Goal: Information Seeking & Learning: Learn about a topic

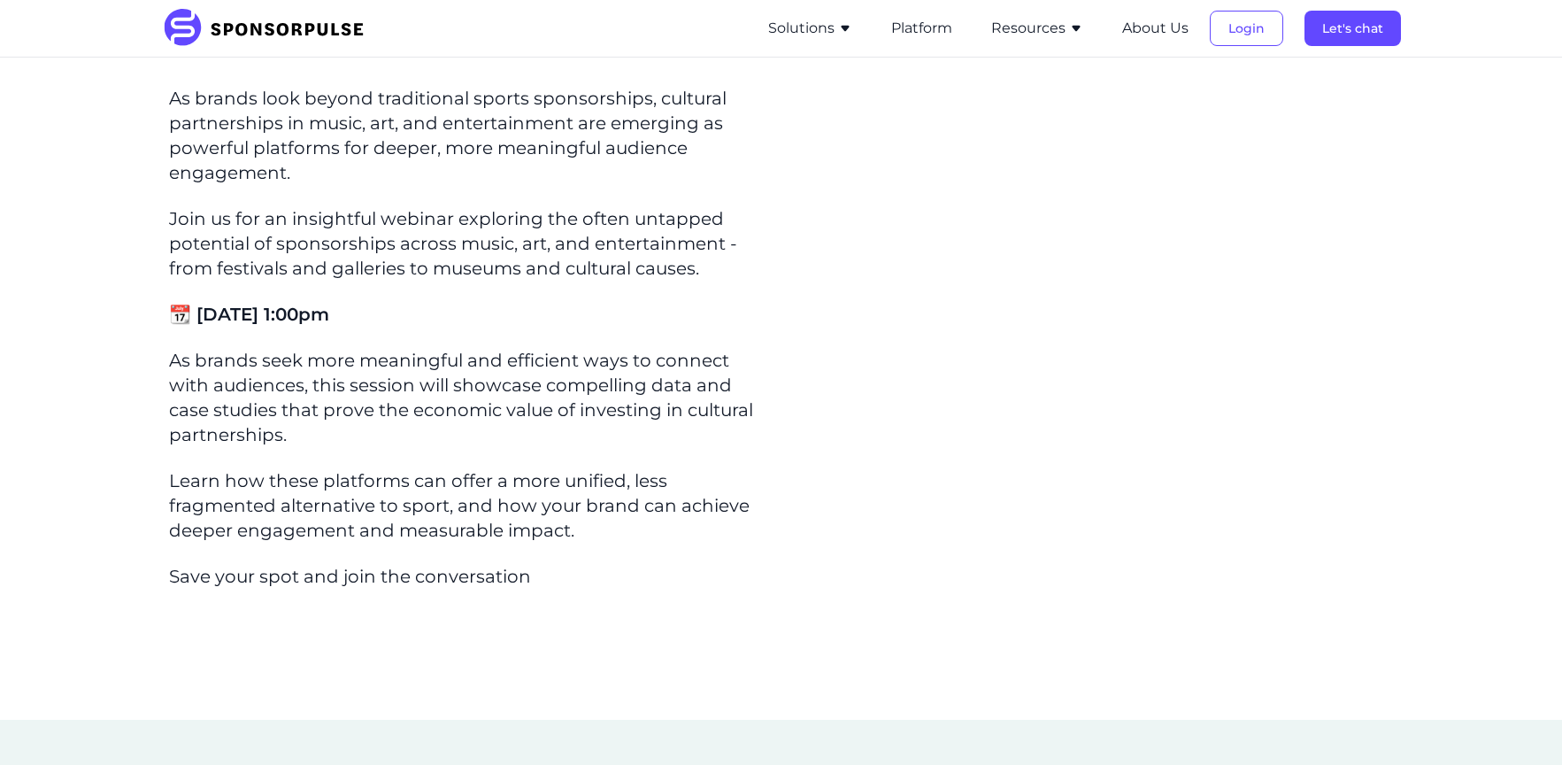
scroll to position [352, 0]
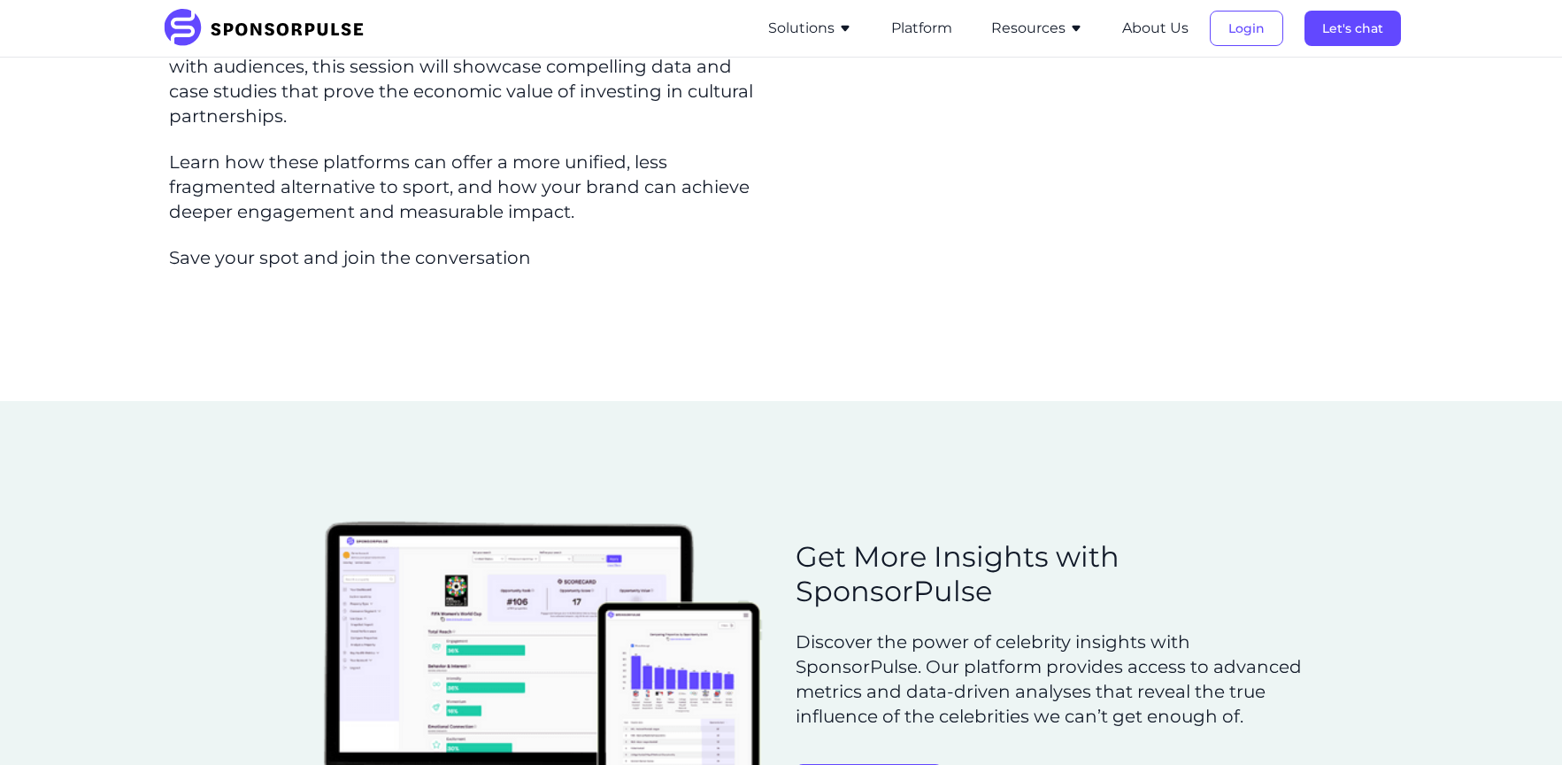
scroll to position [656, 0]
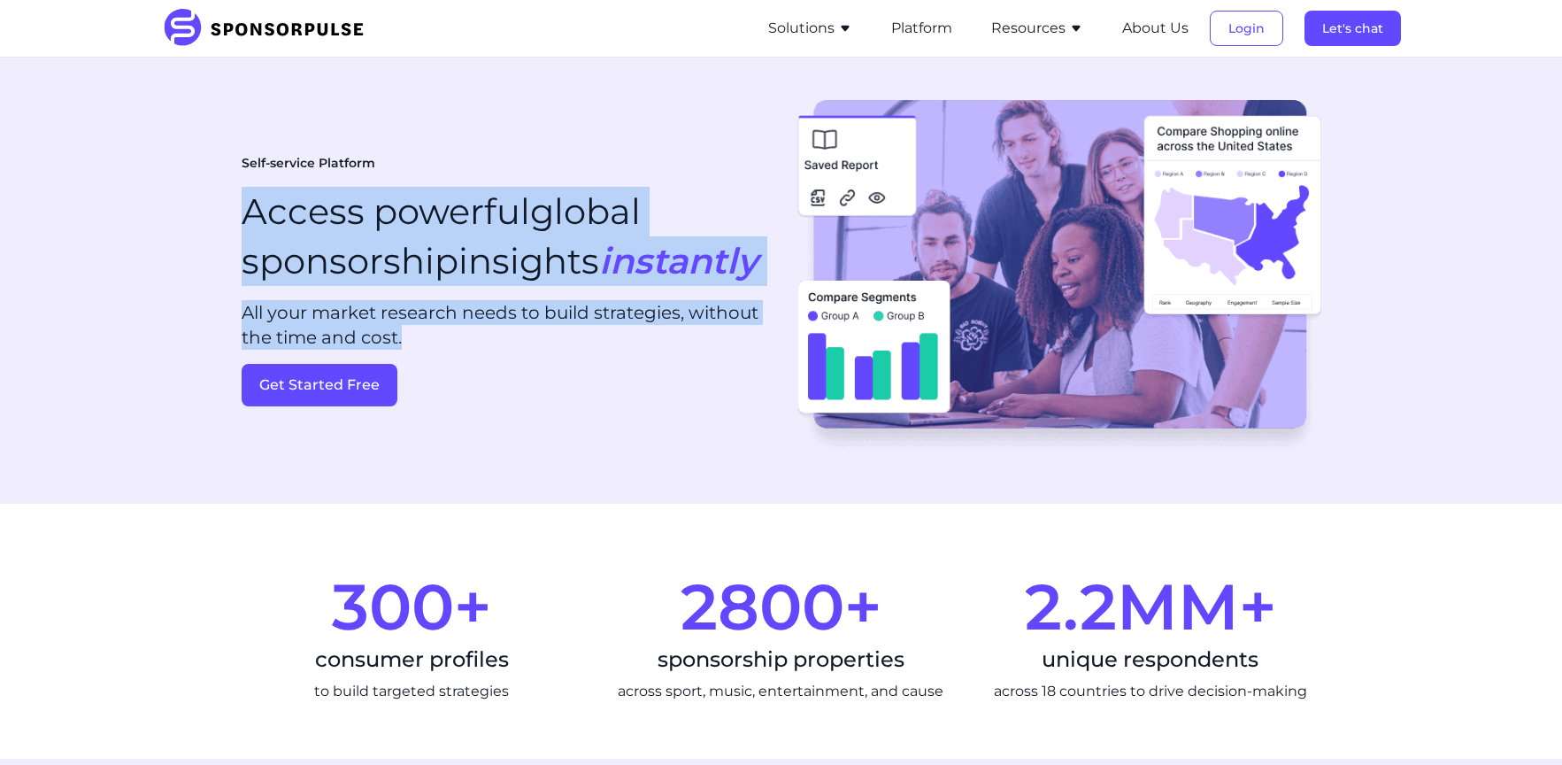
click at [1064, 37] on button "Resources" at bounding box center [1037, 28] width 92 height 21
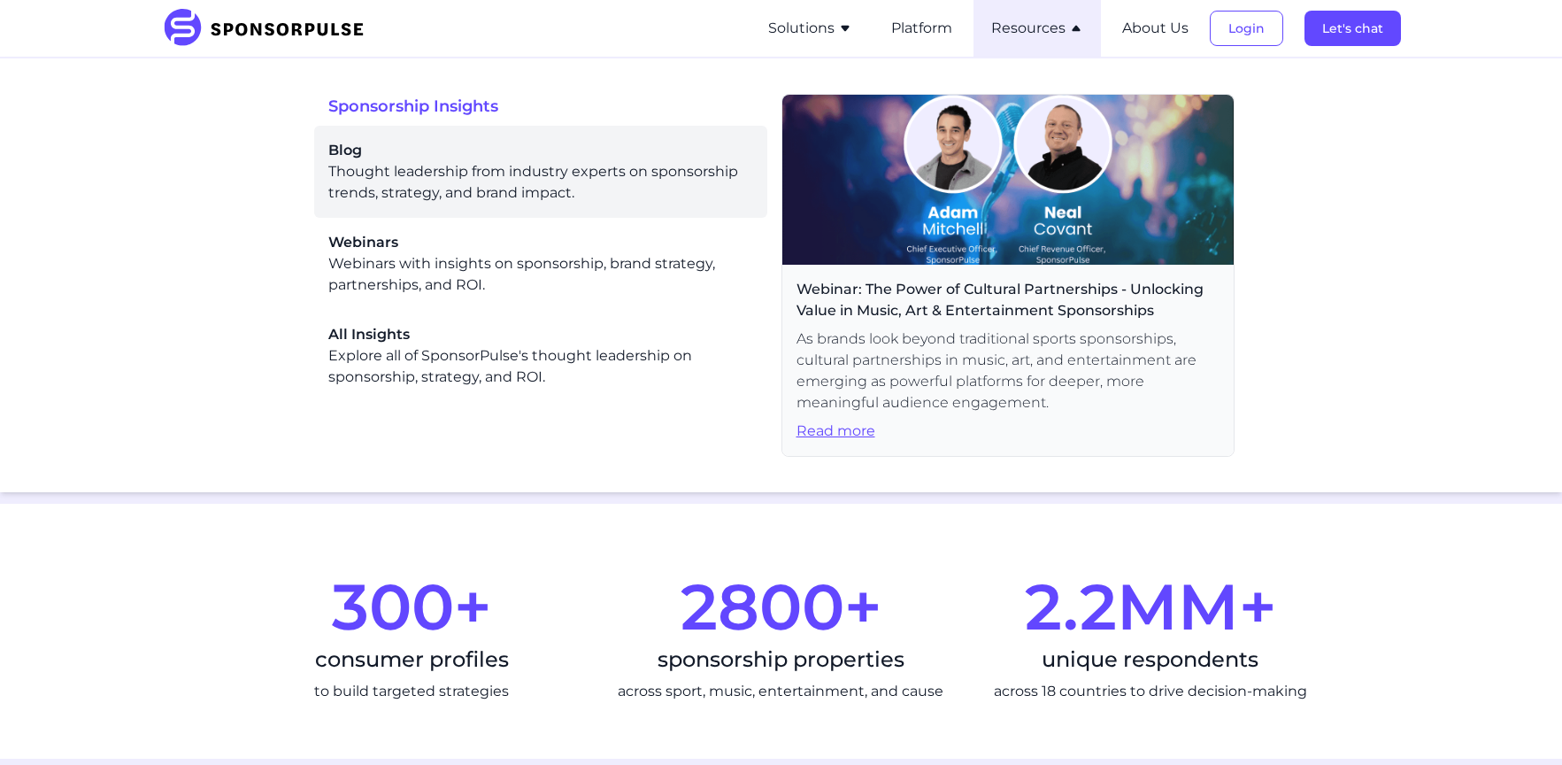
click at [458, 152] on span "Blog" at bounding box center [540, 150] width 425 height 21
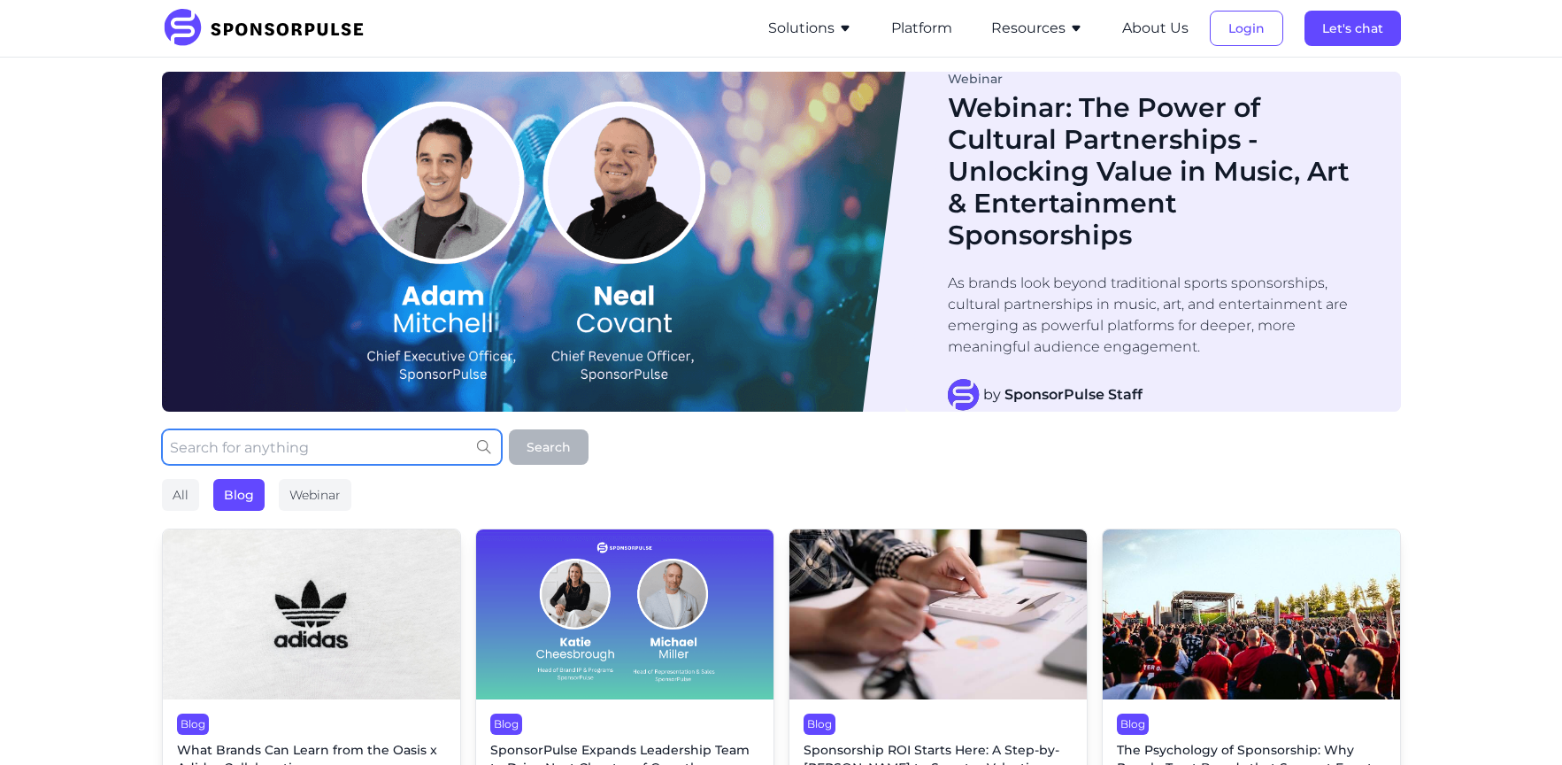
click at [342, 434] on input "text" at bounding box center [332, 446] width 340 height 35
type input "UFC"
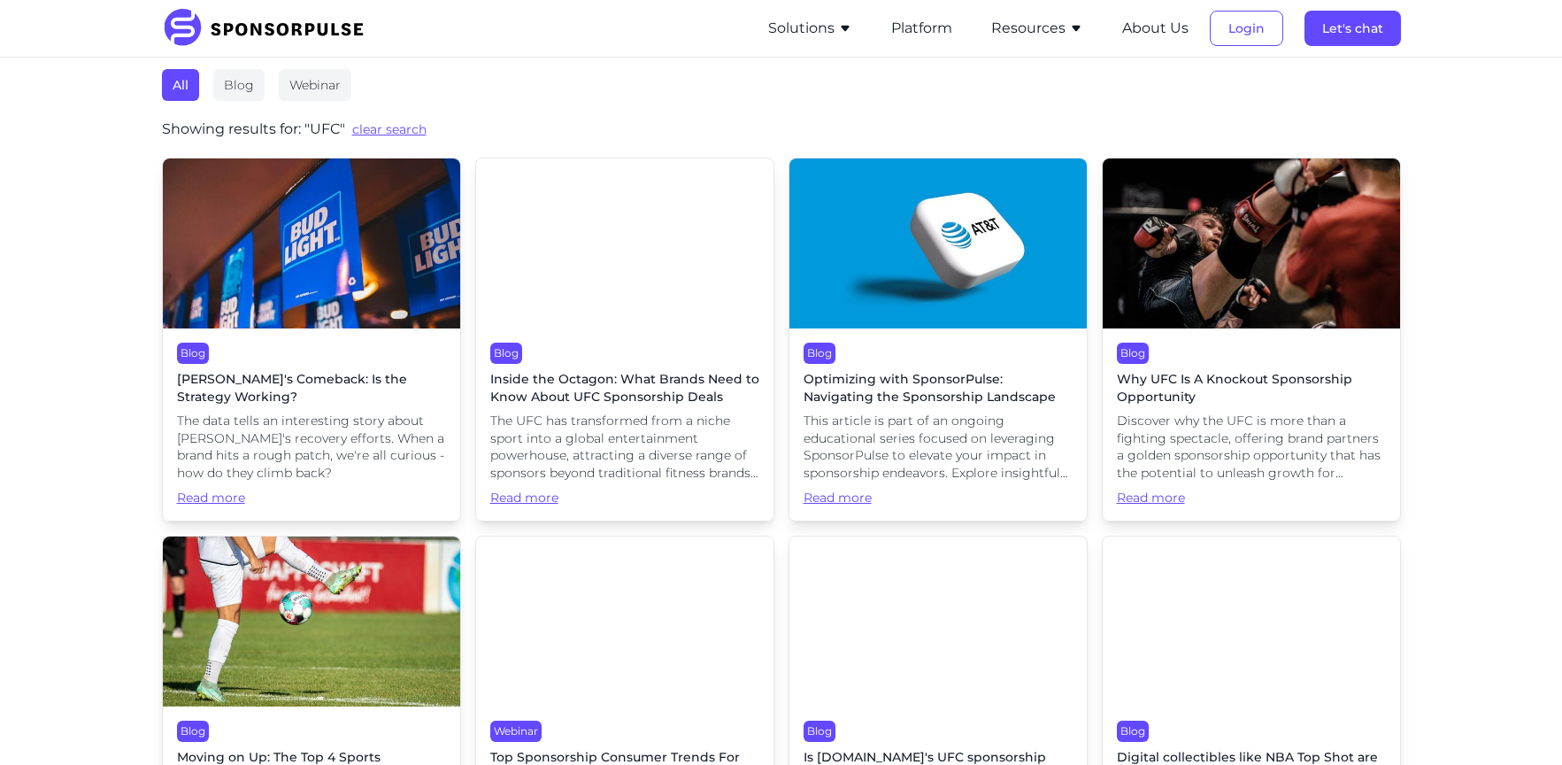
scroll to position [423, 0]
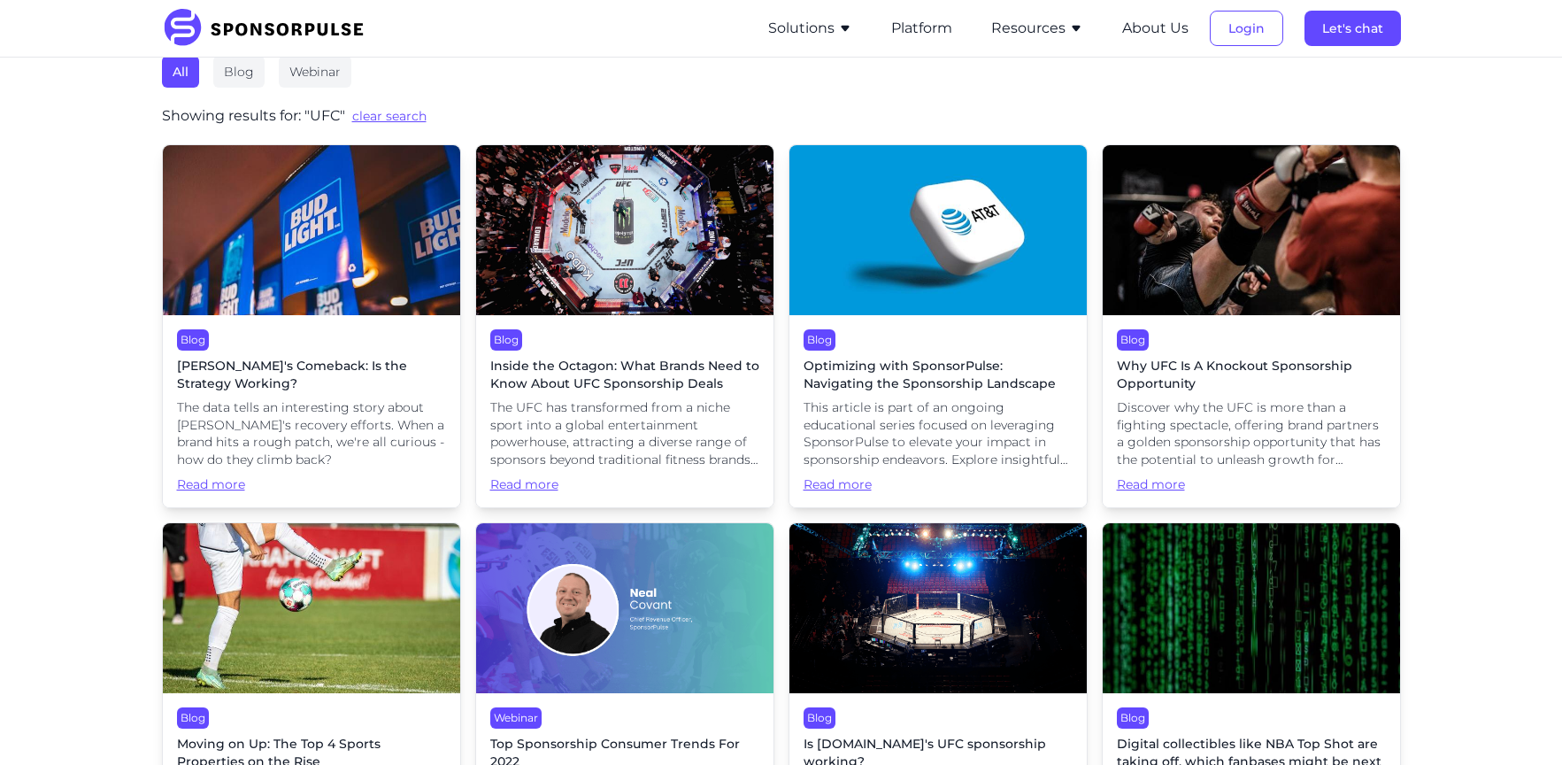
click at [1227, 235] on img at bounding box center [1251, 230] width 297 height 170
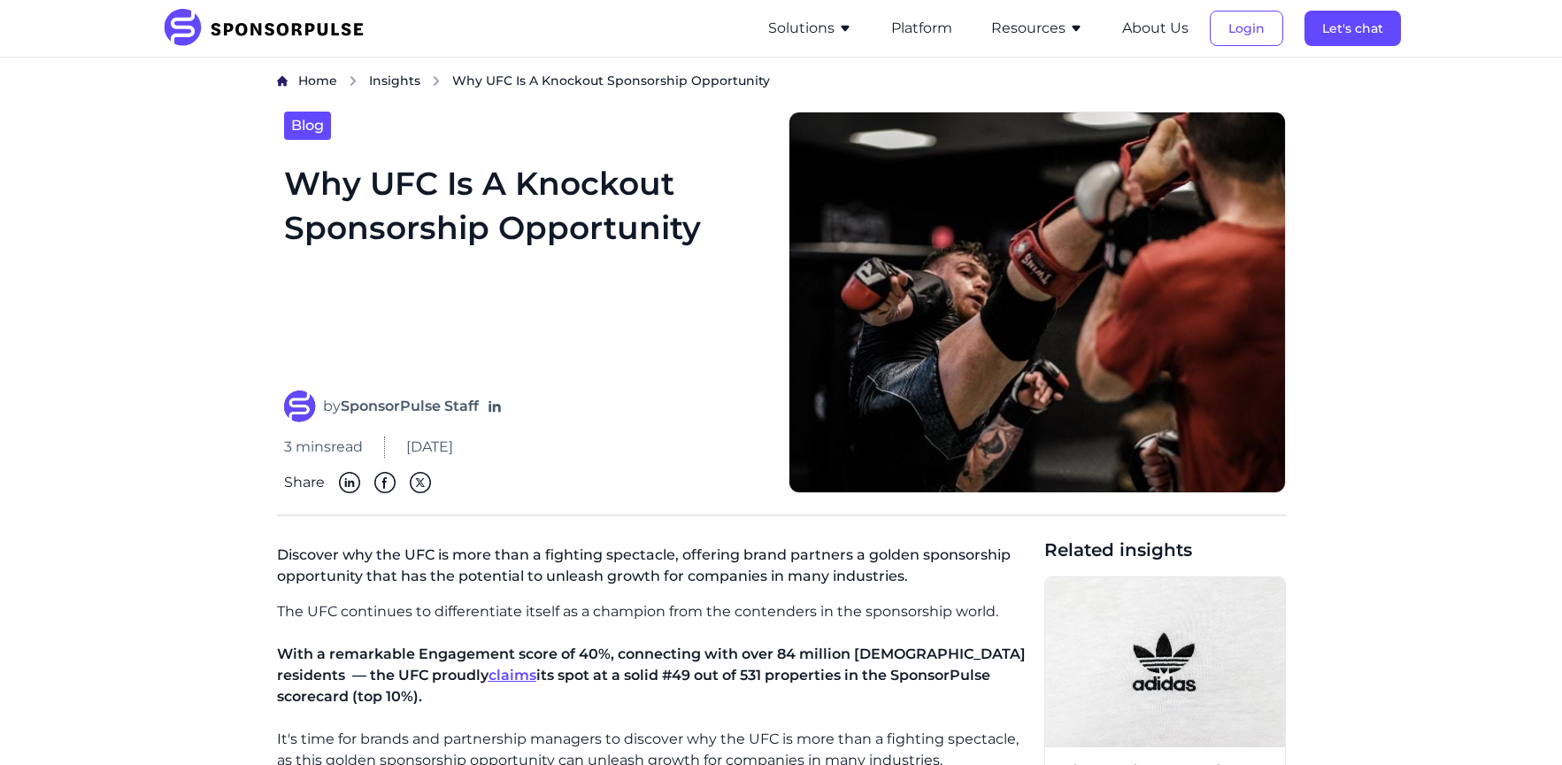
click at [357, 34] on img at bounding box center [269, 28] width 215 height 39
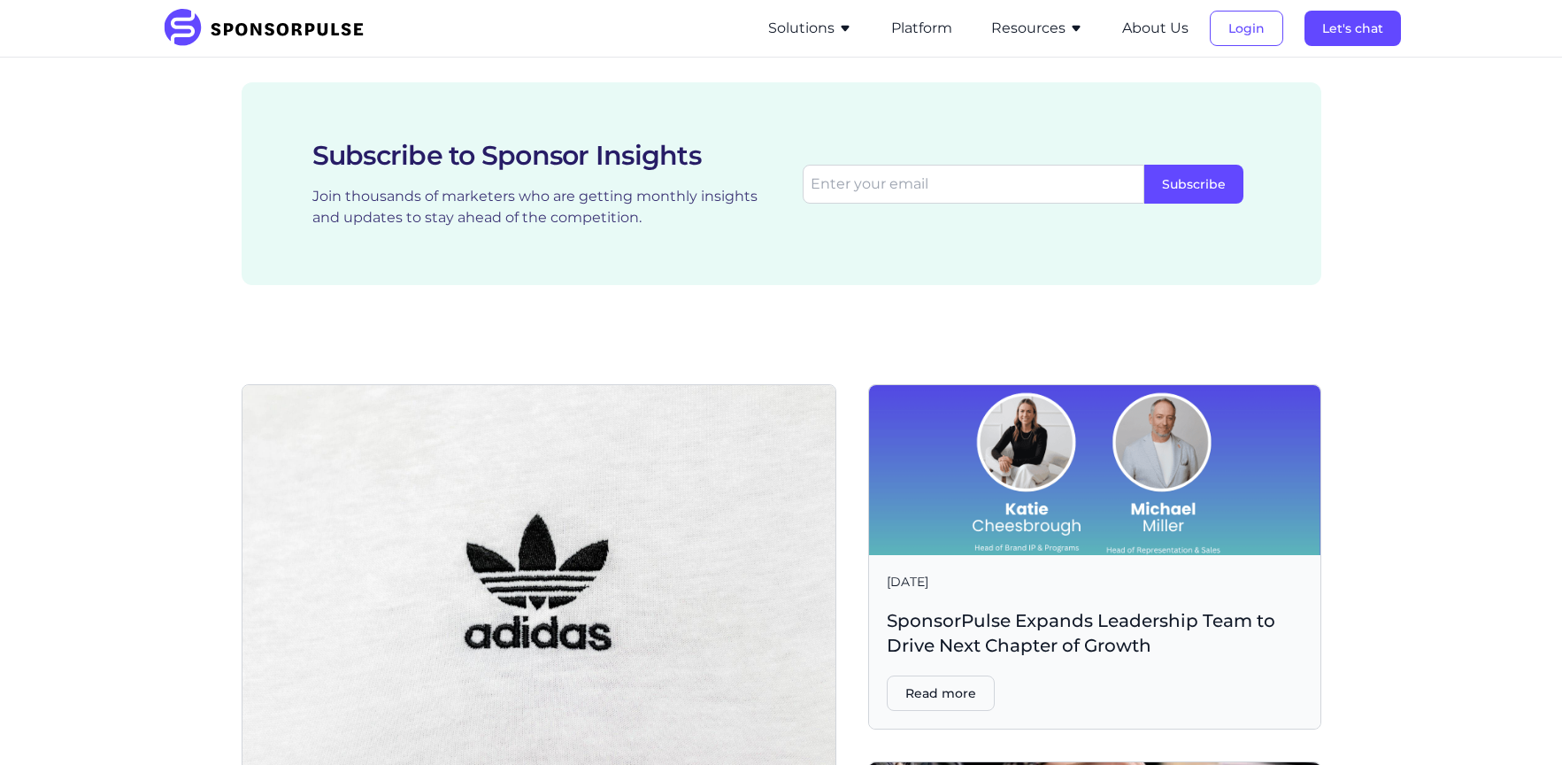
scroll to position [4591, 0]
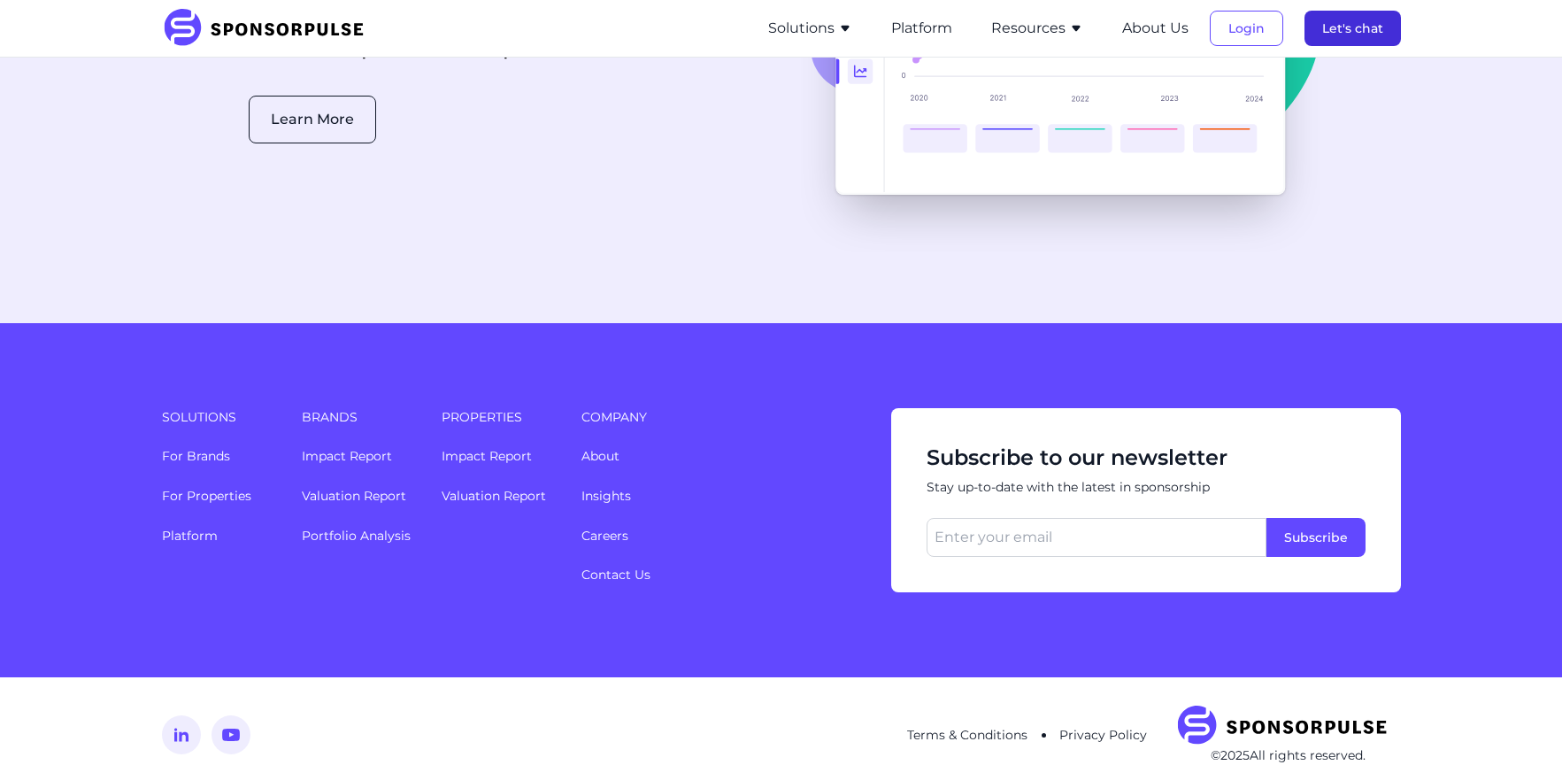
click at [1347, 33] on button "Let's chat" at bounding box center [1352, 28] width 96 height 35
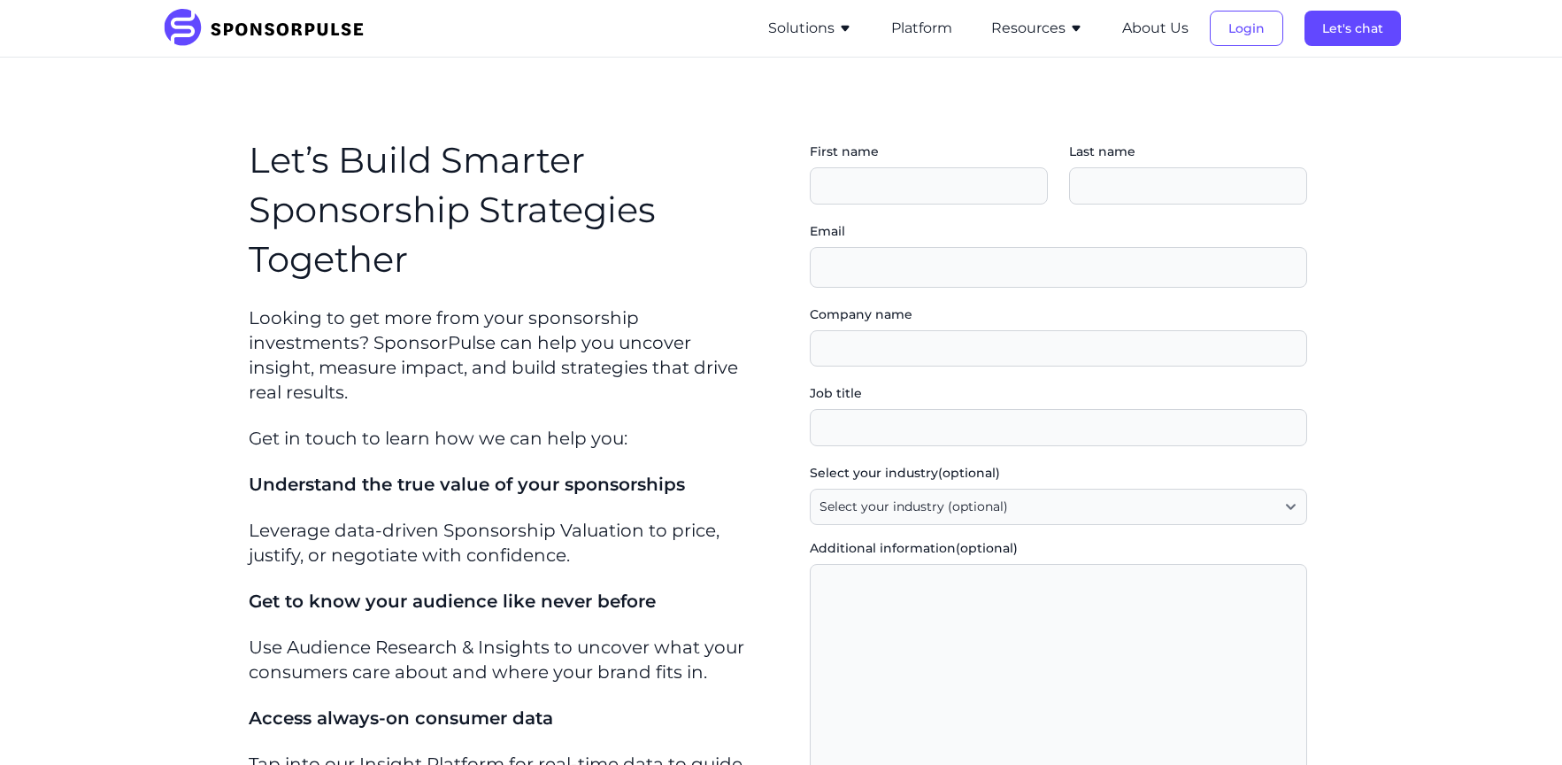
click at [1052, 30] on button "Resources" at bounding box center [1037, 28] width 92 height 21
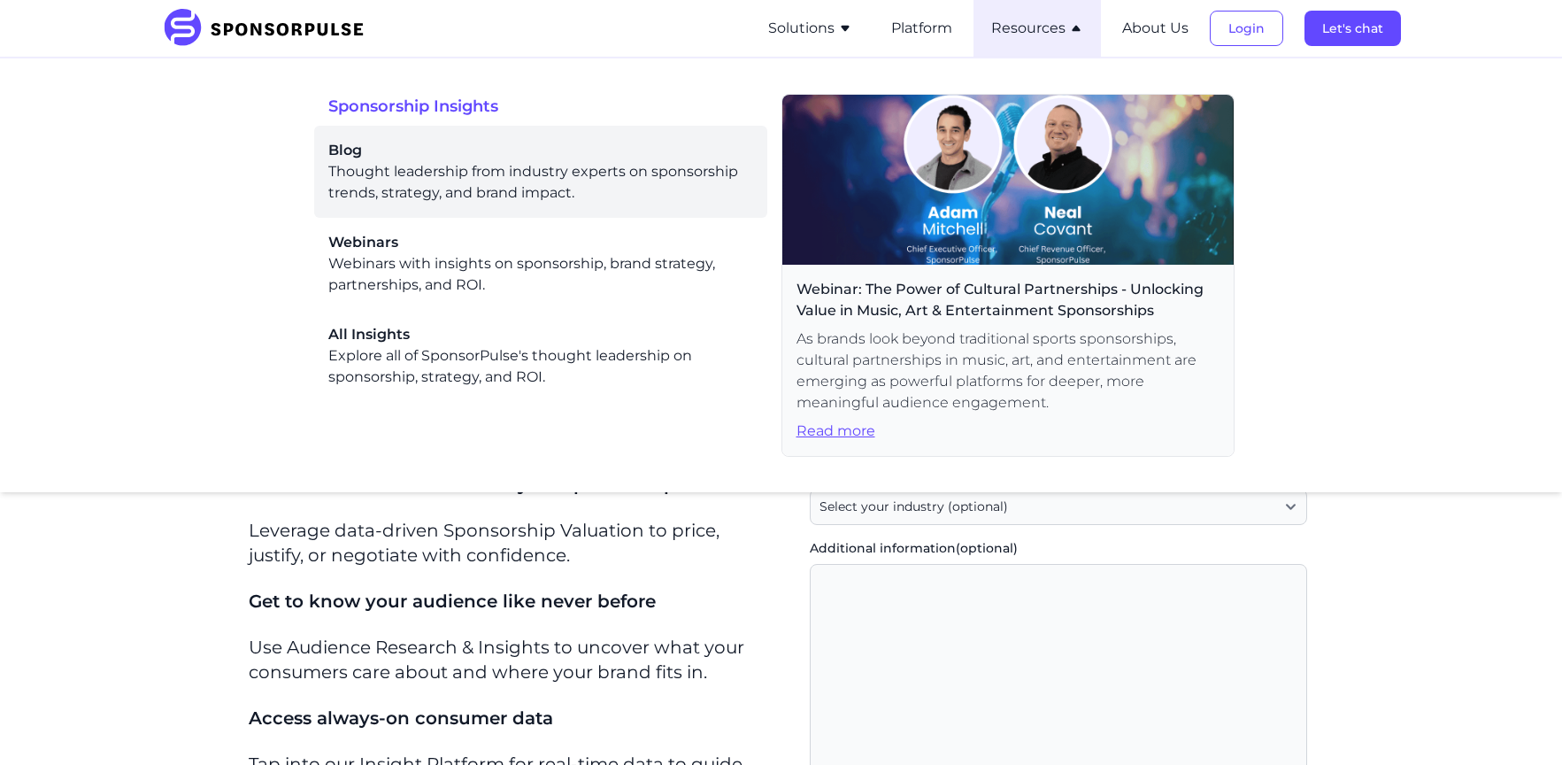
click at [475, 184] on div "Blog Thought leadership from industry experts on sponsorship trends, strategy, …" at bounding box center [540, 172] width 425 height 64
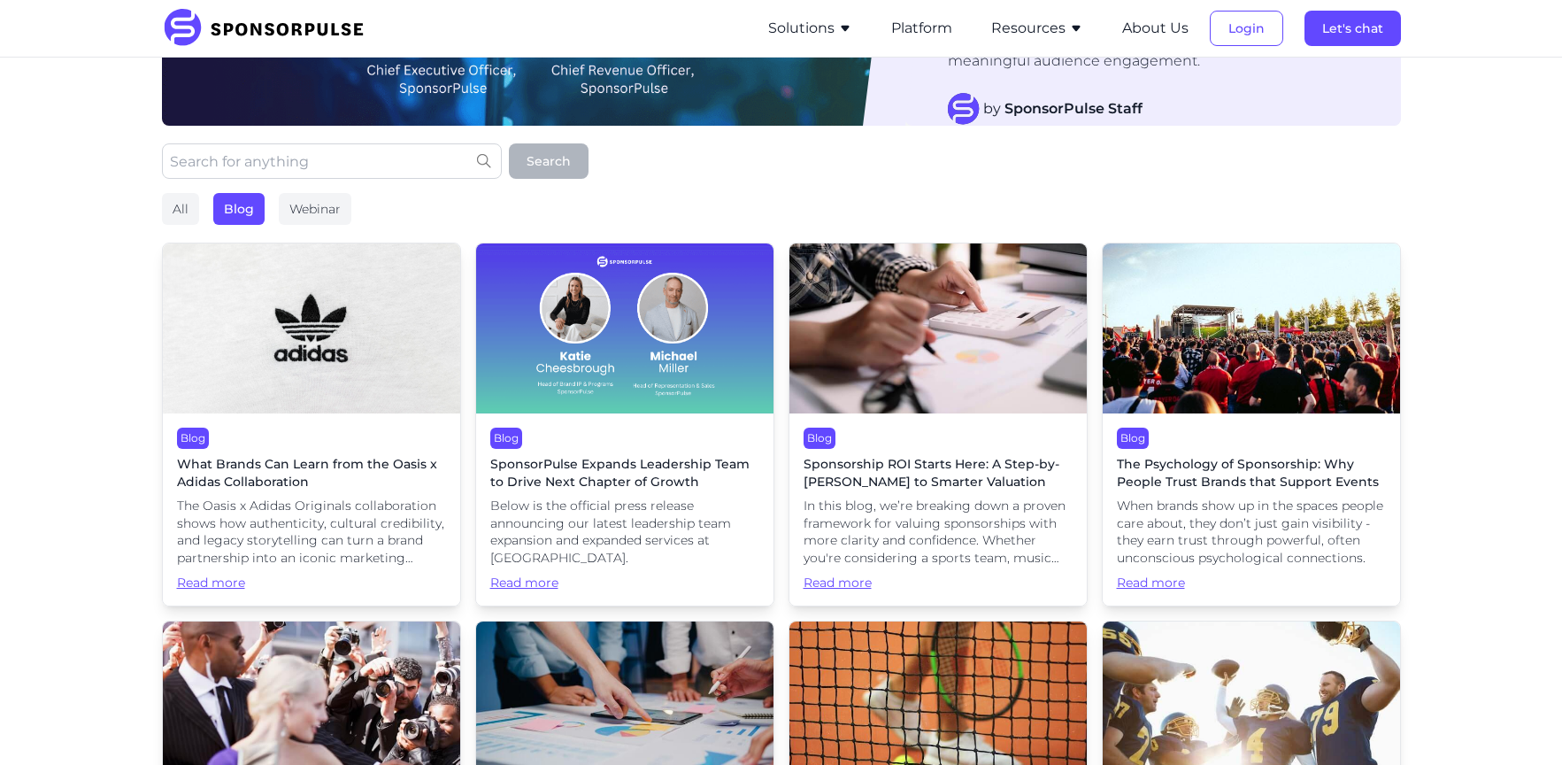
scroll to position [292, 0]
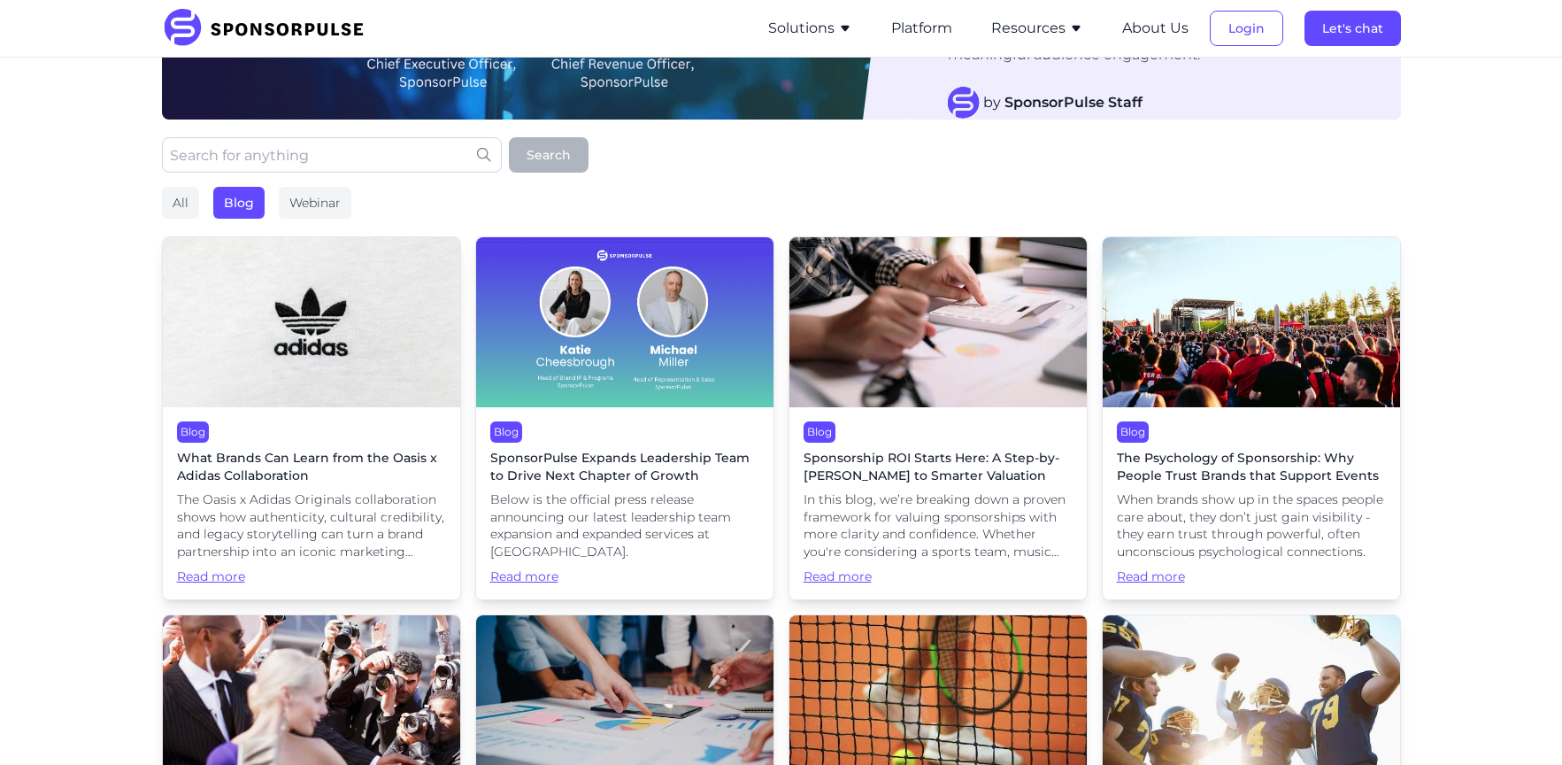
click at [586, 368] on img at bounding box center [624, 322] width 297 height 170
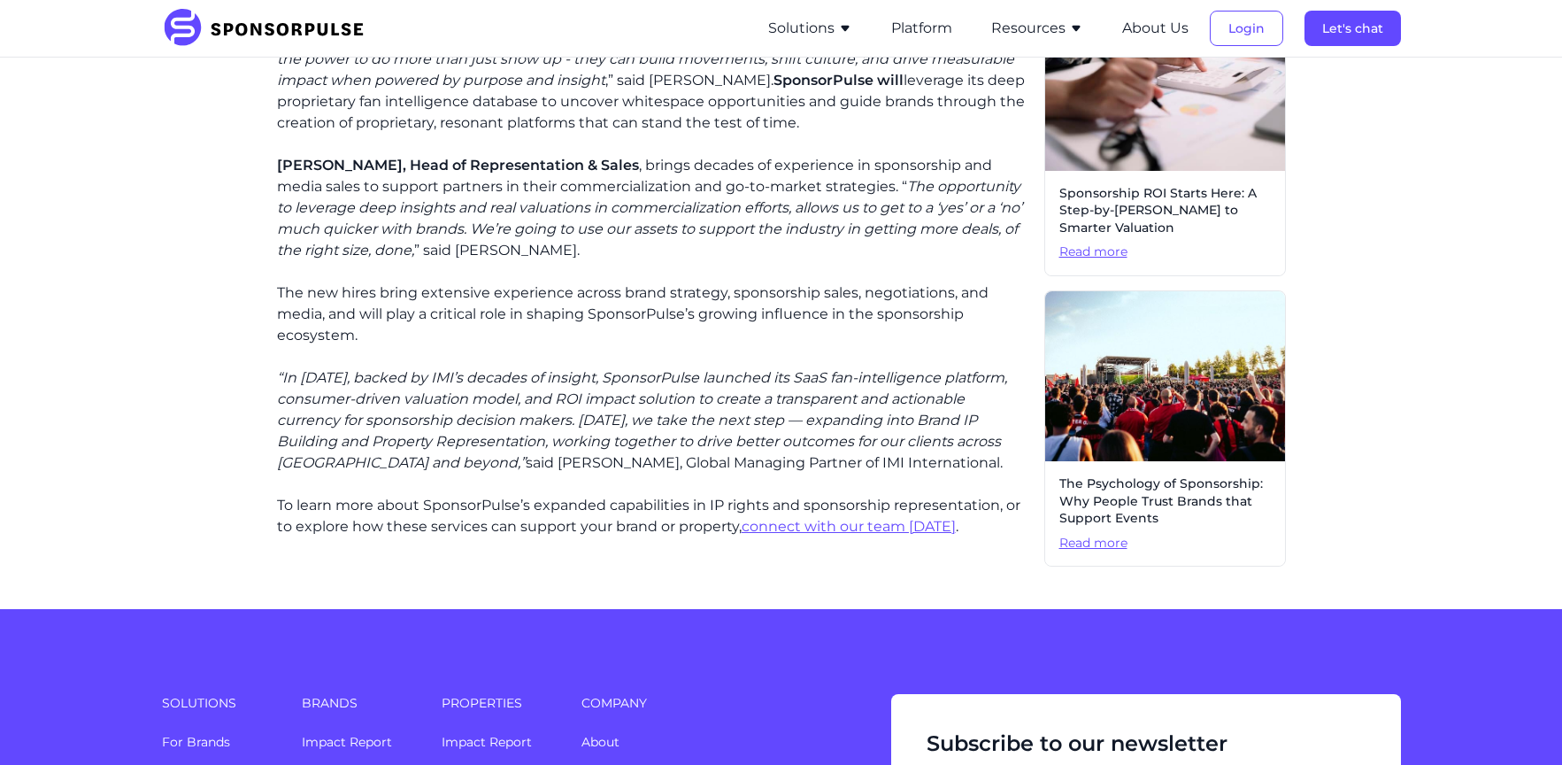
scroll to position [898, 0]
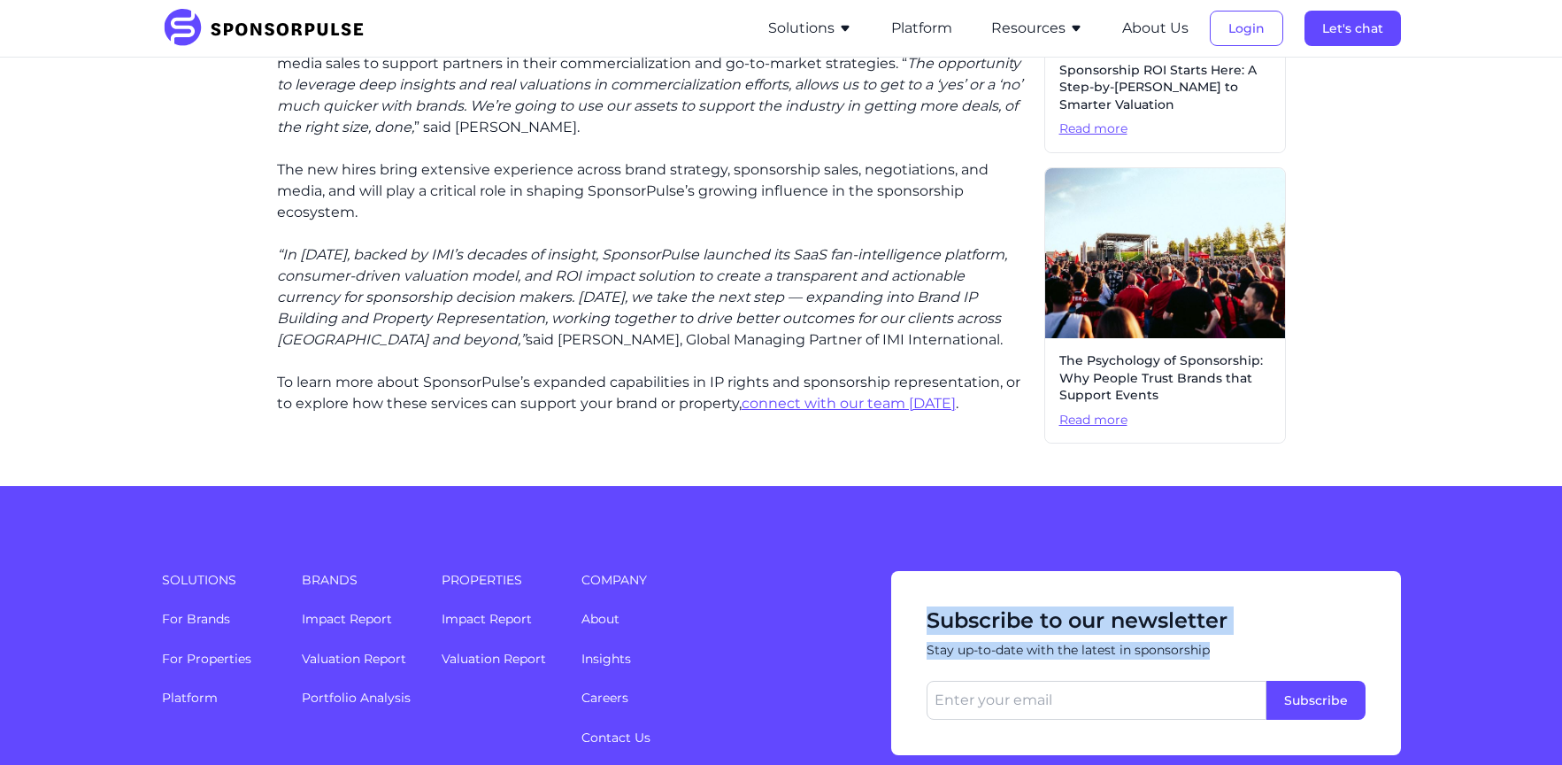
drag, startPoint x: 1225, startPoint y: 650, endPoint x: 895, endPoint y: 618, distance: 331.7
click at [895, 619] on div "Subscribe to our newsletter Stay up-to-date with the latest in sponsorship Subs…" at bounding box center [1146, 663] width 510 height 184
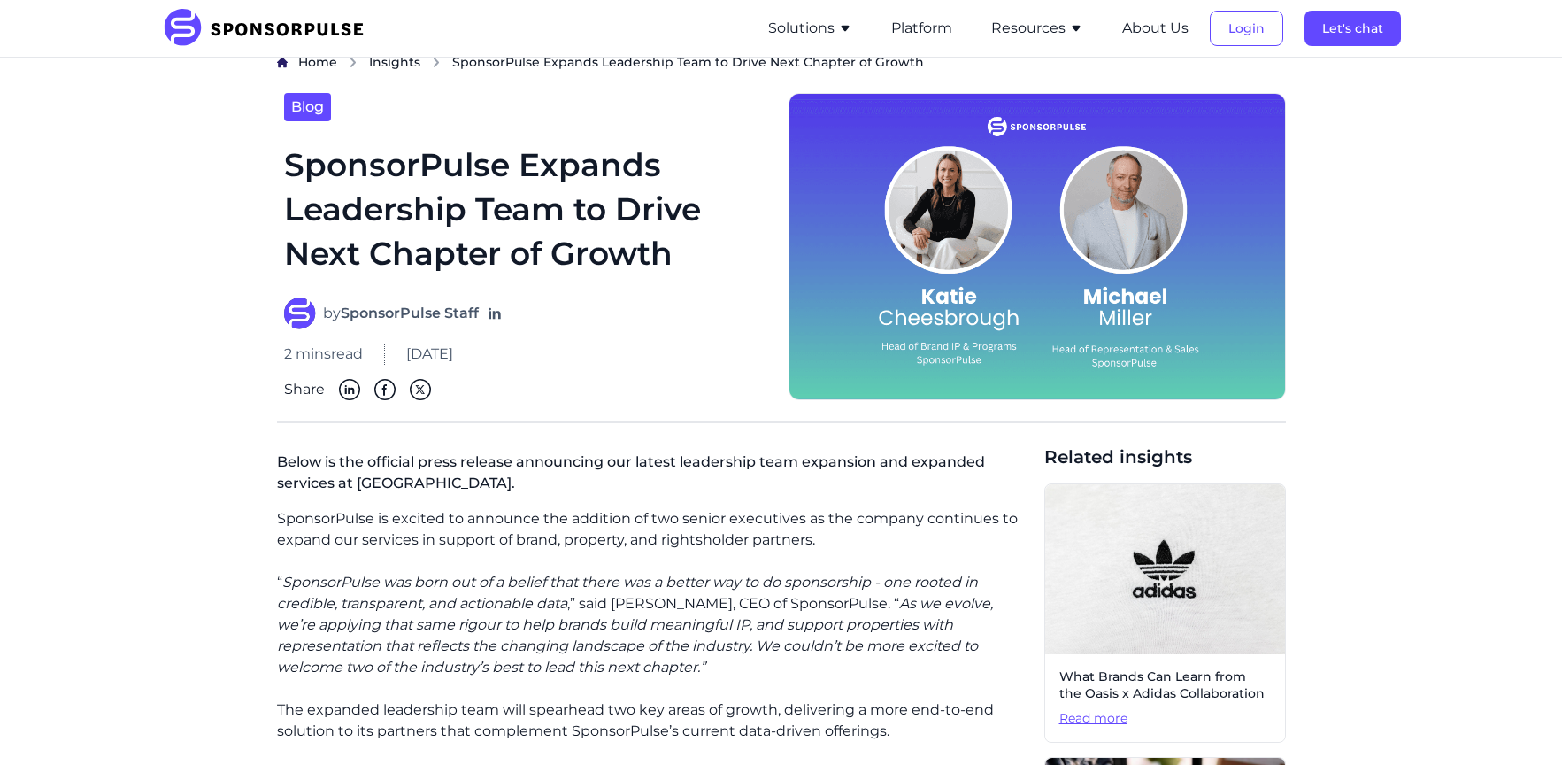
scroll to position [0, 0]
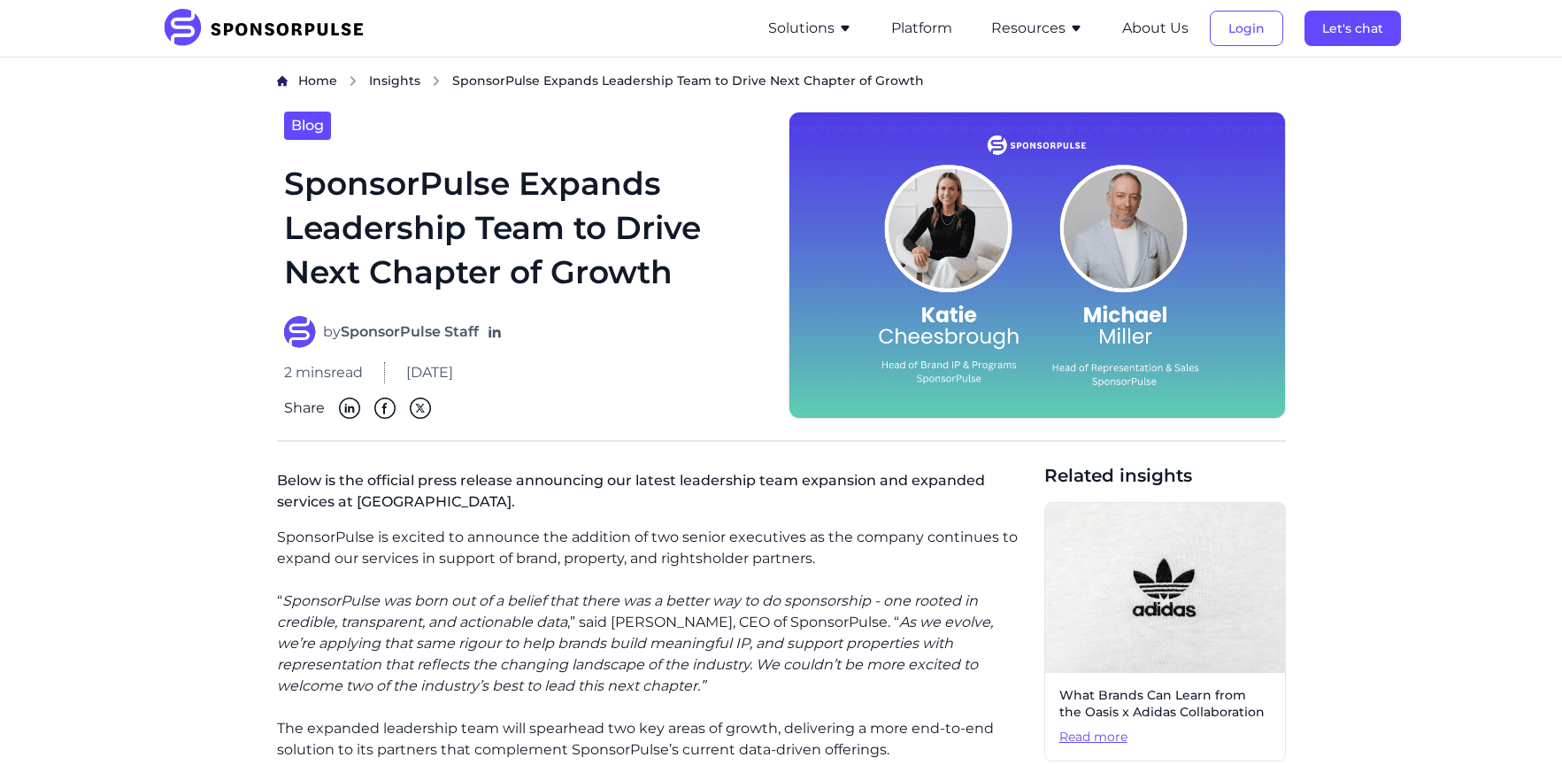
click at [1027, 21] on button "Resources" at bounding box center [1037, 28] width 92 height 21
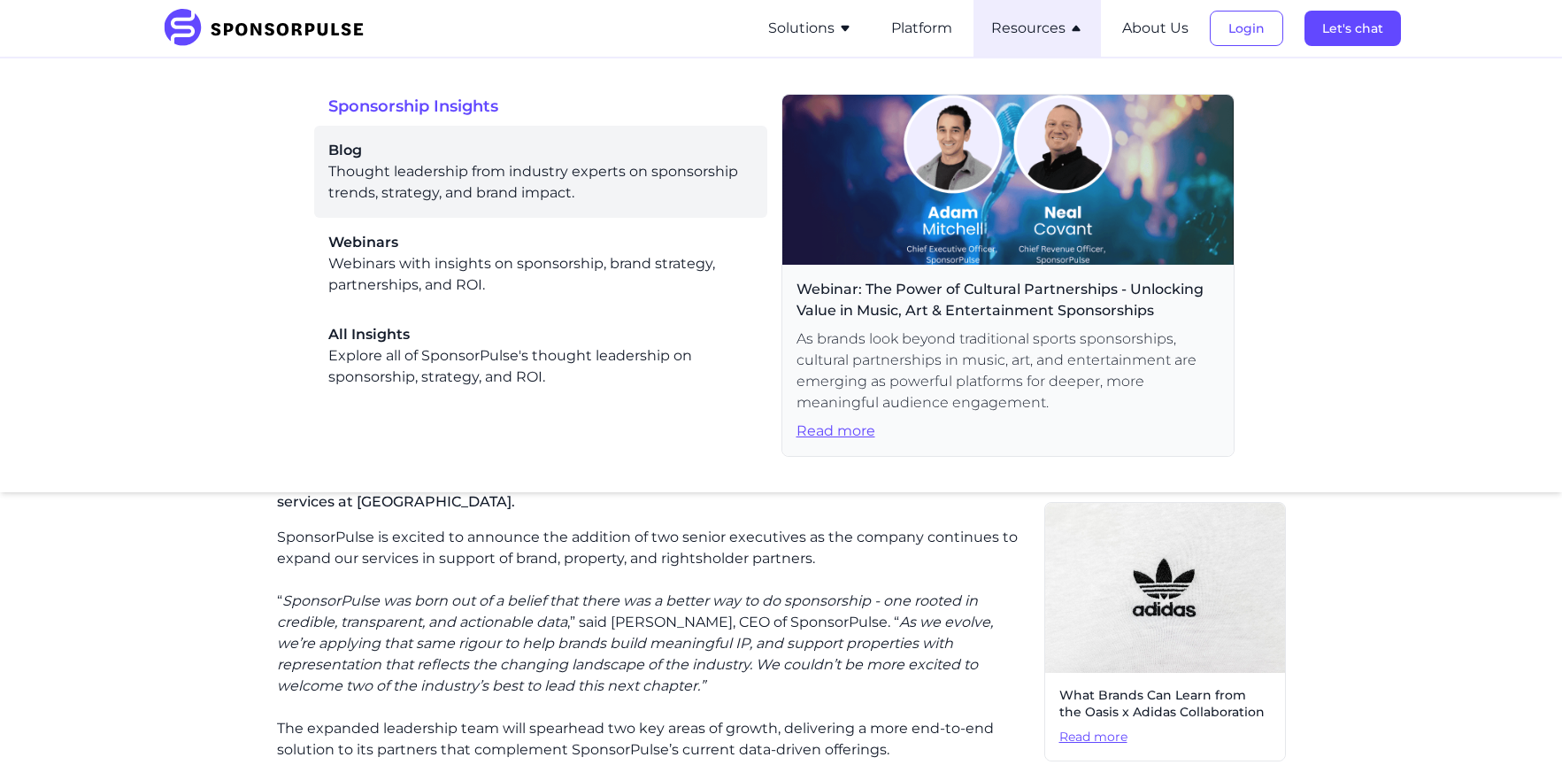
click at [481, 185] on div "Blog Thought leadership from industry experts on sponsorship trends, strategy, …" at bounding box center [540, 172] width 425 height 64
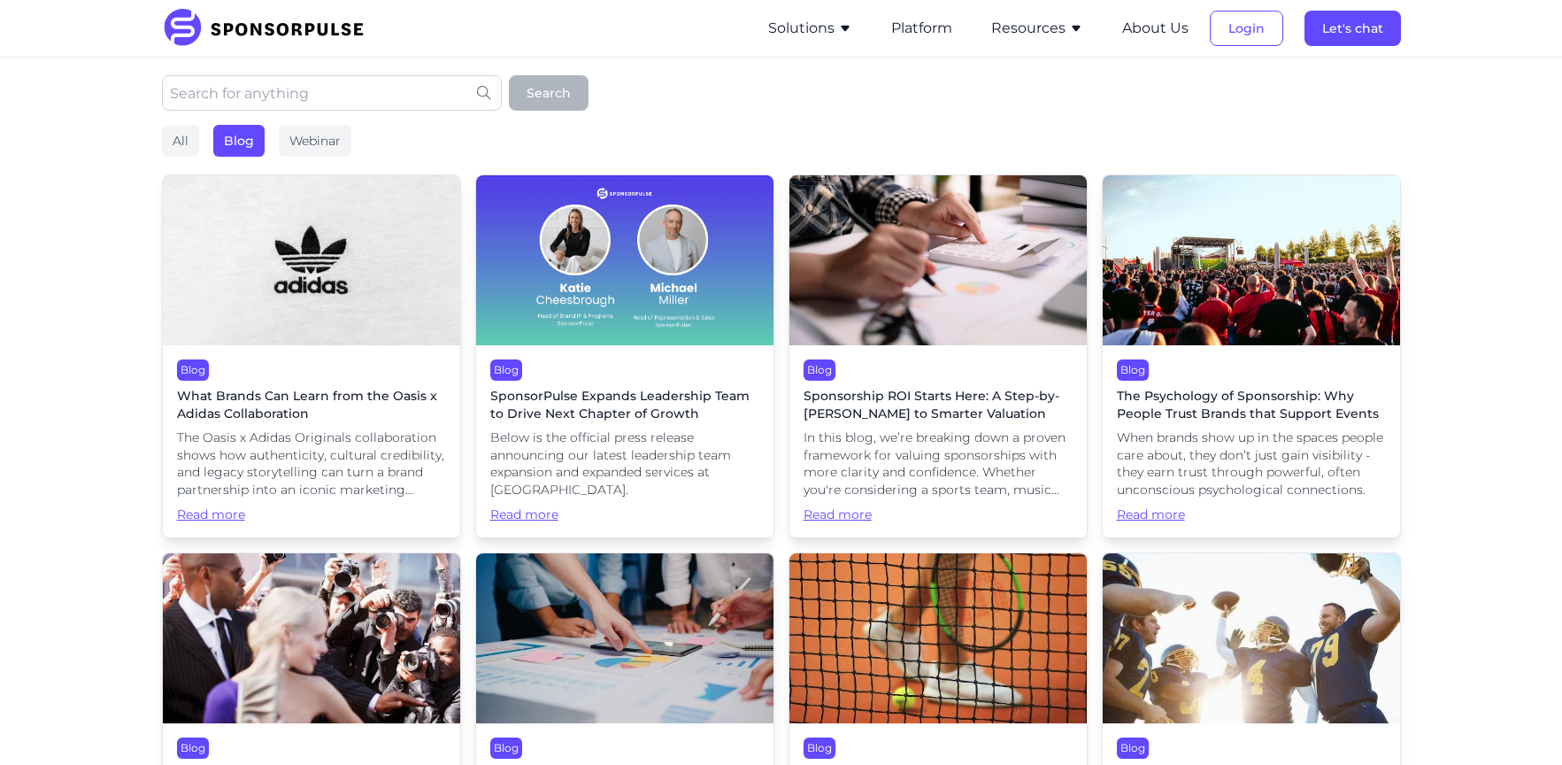
scroll to position [452, 0]
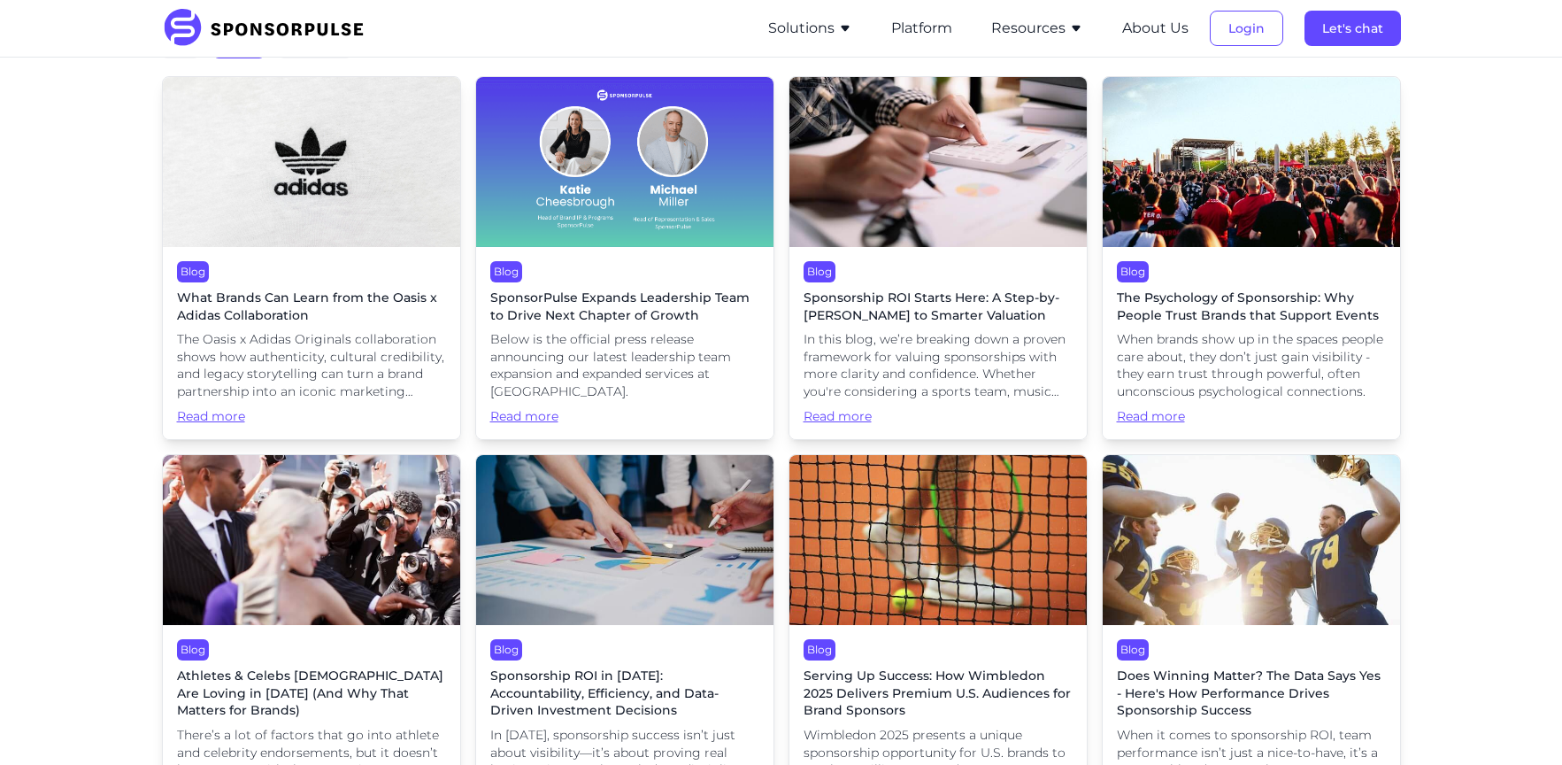
click at [962, 319] on span "Sponsorship ROI Starts Here: A Step-by-[PERSON_NAME] to Smarter Valuation" at bounding box center [938, 306] width 269 height 35
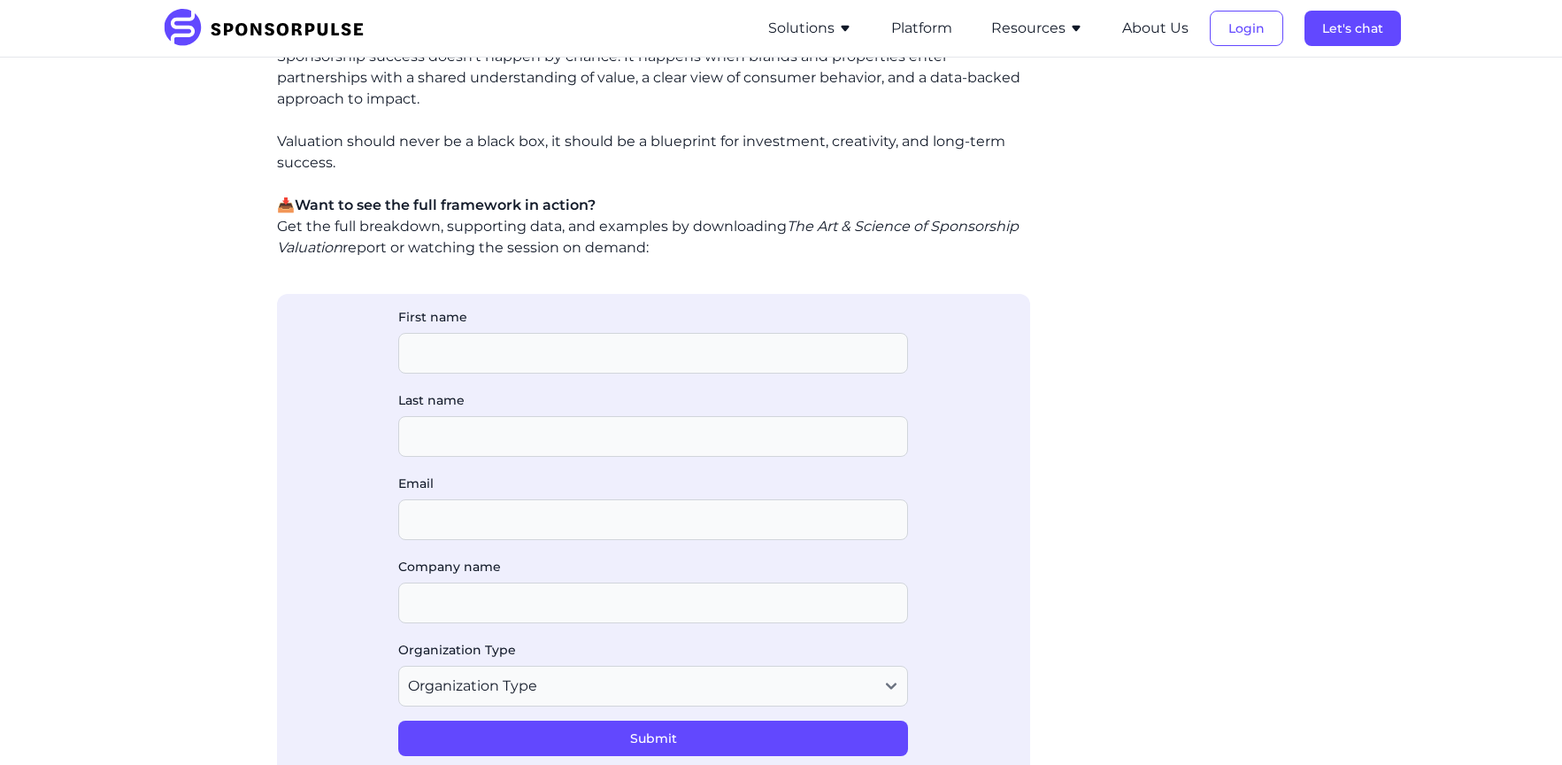
scroll to position [1912, 0]
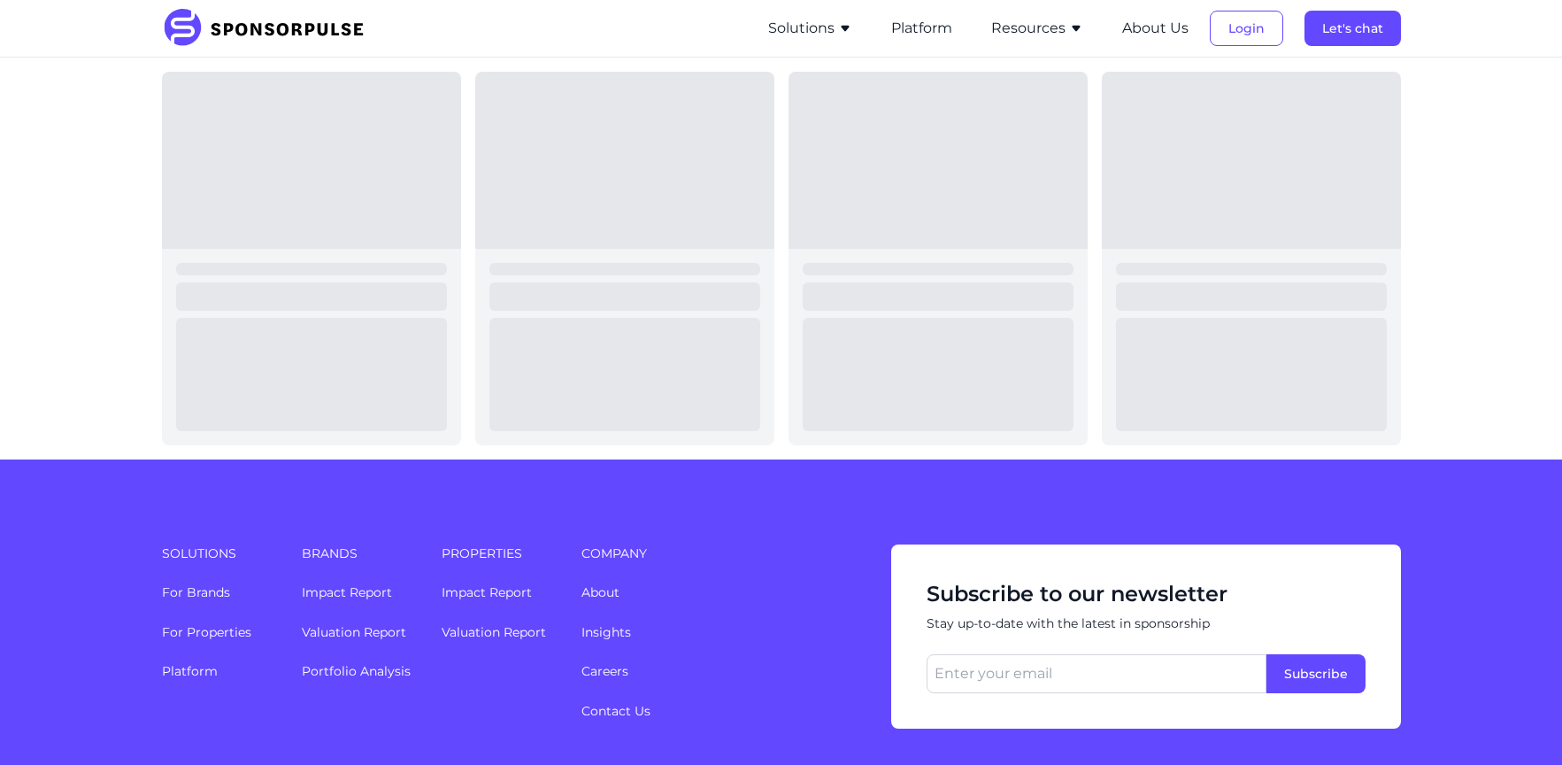
scroll to position [452, 0]
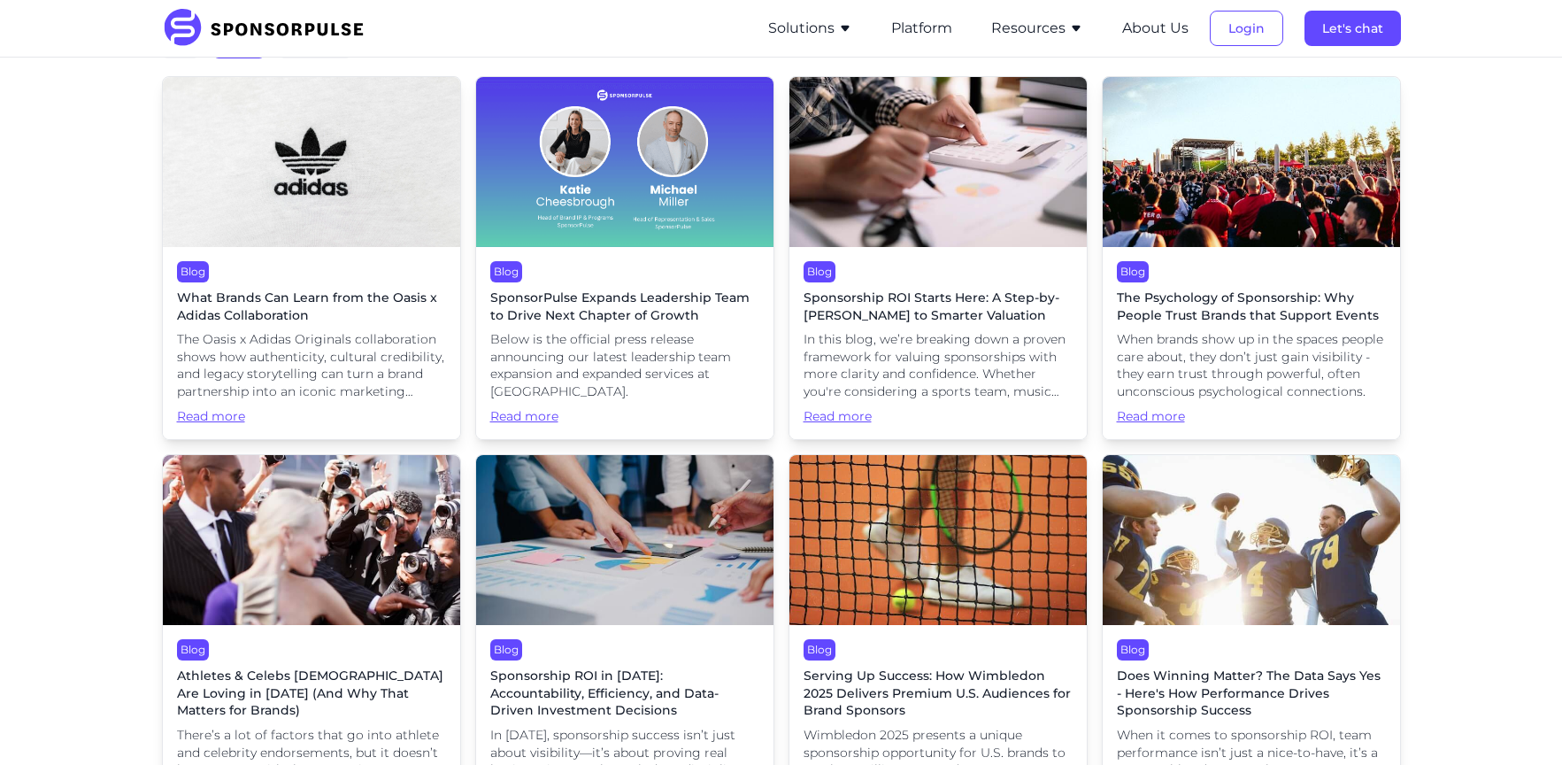
click at [1219, 204] on img at bounding box center [1251, 162] width 297 height 170
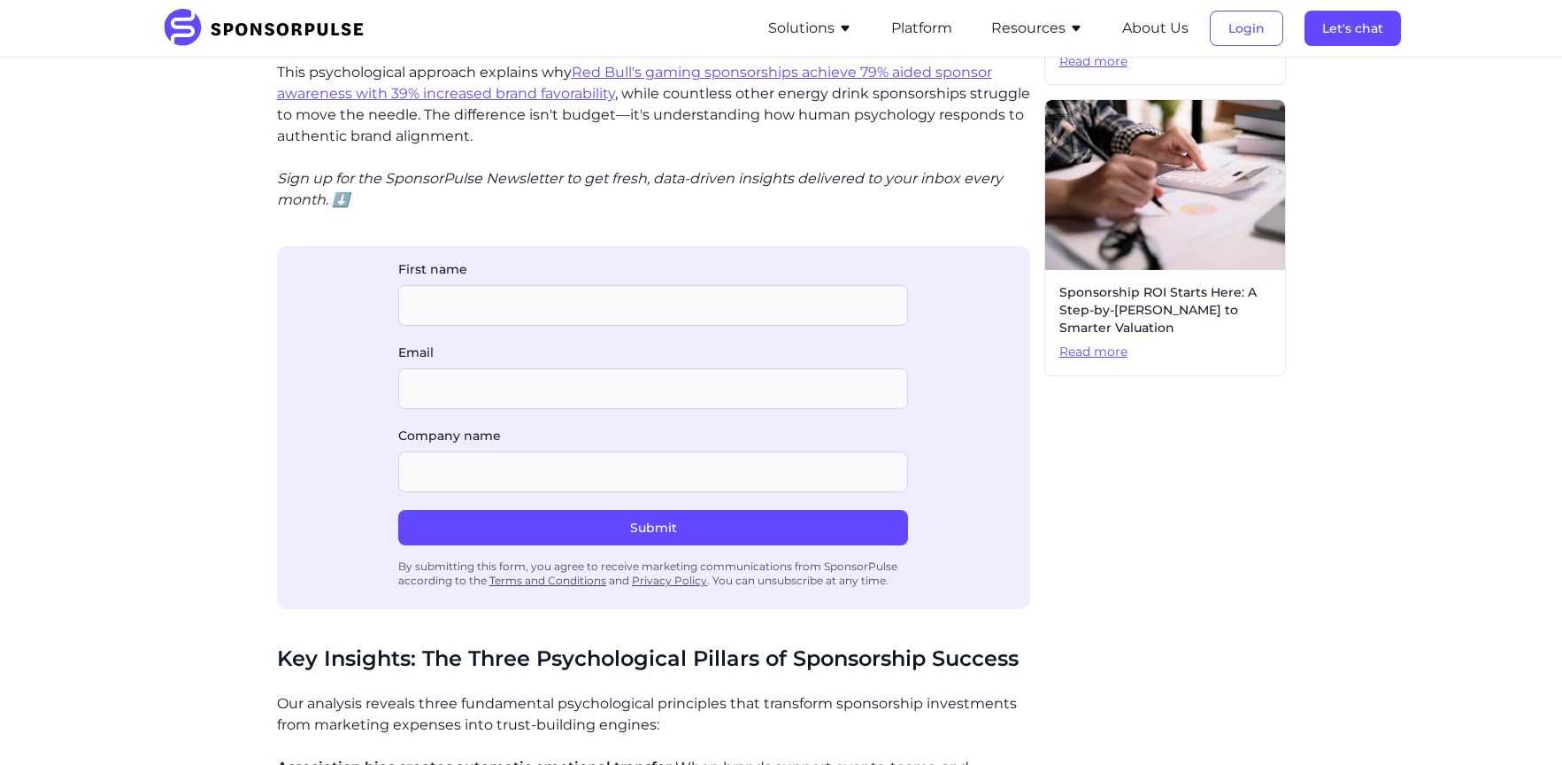
scroll to position [1034, 0]
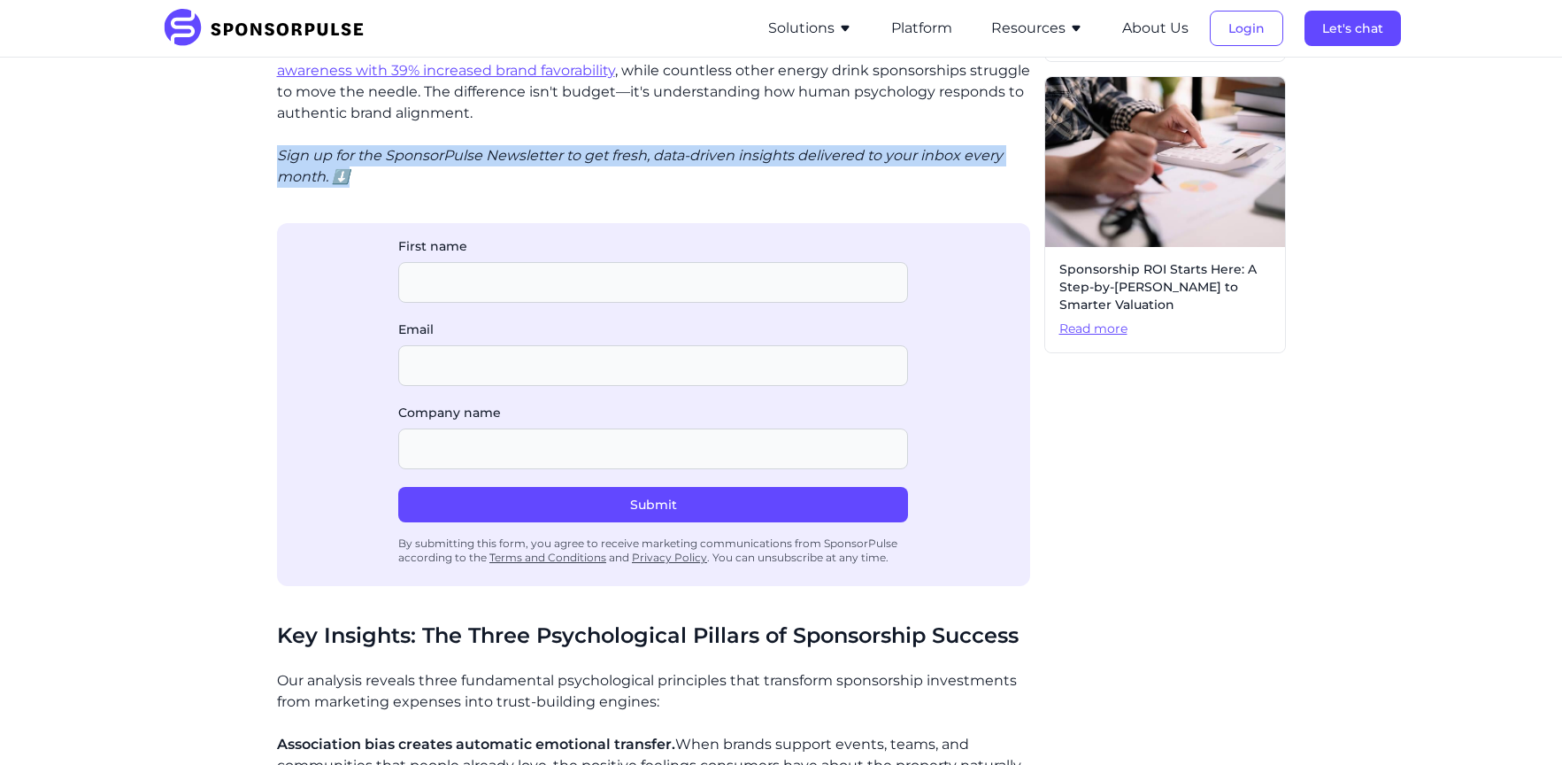
drag, startPoint x: 271, startPoint y: 152, endPoint x: 398, endPoint y: 195, distance: 134.3
click at [398, 195] on div "Home Insights The Psychology of Sponsorship: Why People Trust Brands that Suppo…" at bounding box center [781, 670] width 1211 height 3264
copy icon "Sign up for the SponsorPulse Newsletter to get fresh, data-driven insights deli…"
click at [994, 24] on li "Resources Sponsorship Insights Blog Thought leadership from industry experts on…" at bounding box center [1036, 28] width 127 height 57
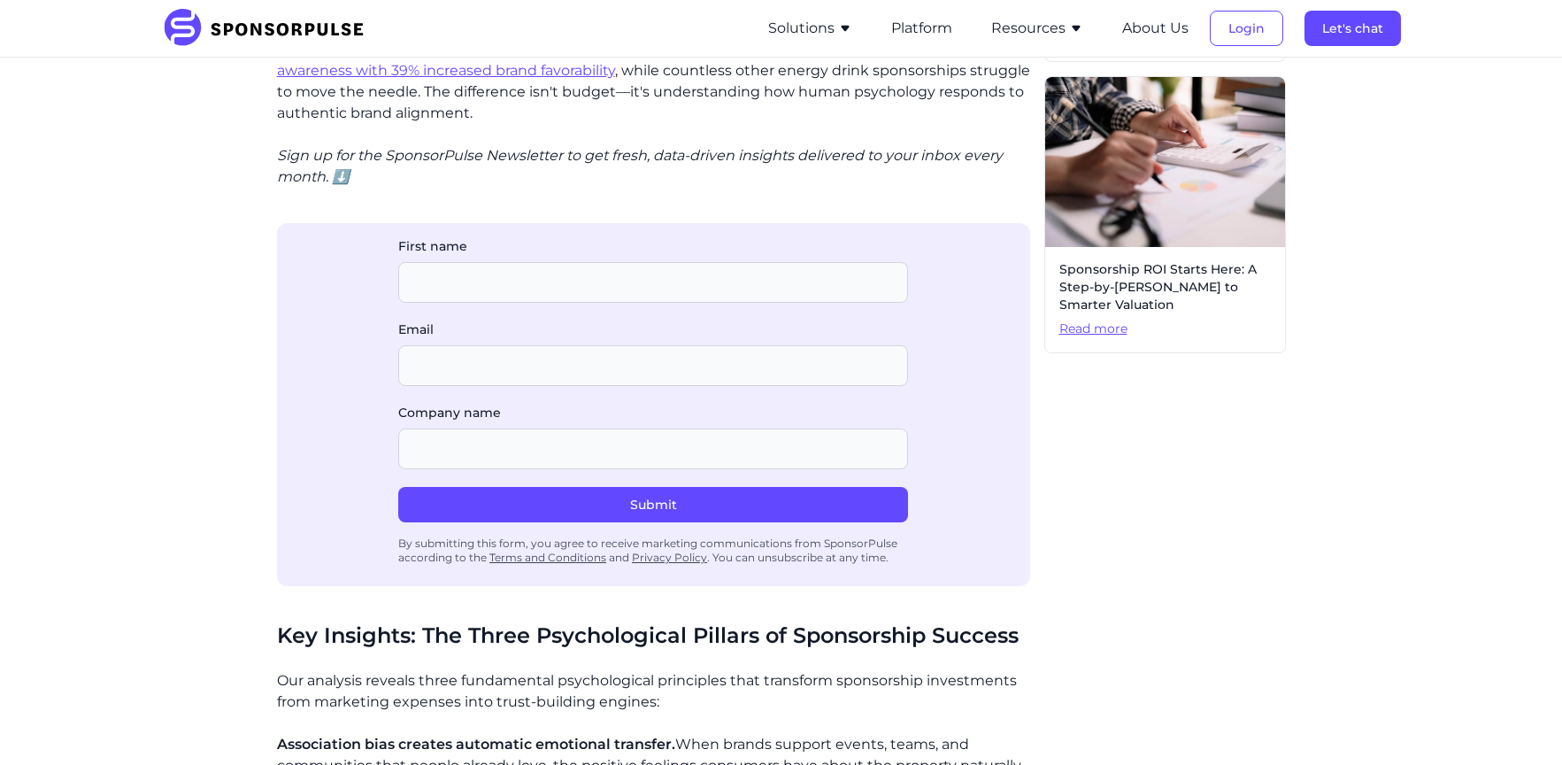
click at [1005, 25] on button "Resources" at bounding box center [1037, 28] width 92 height 21
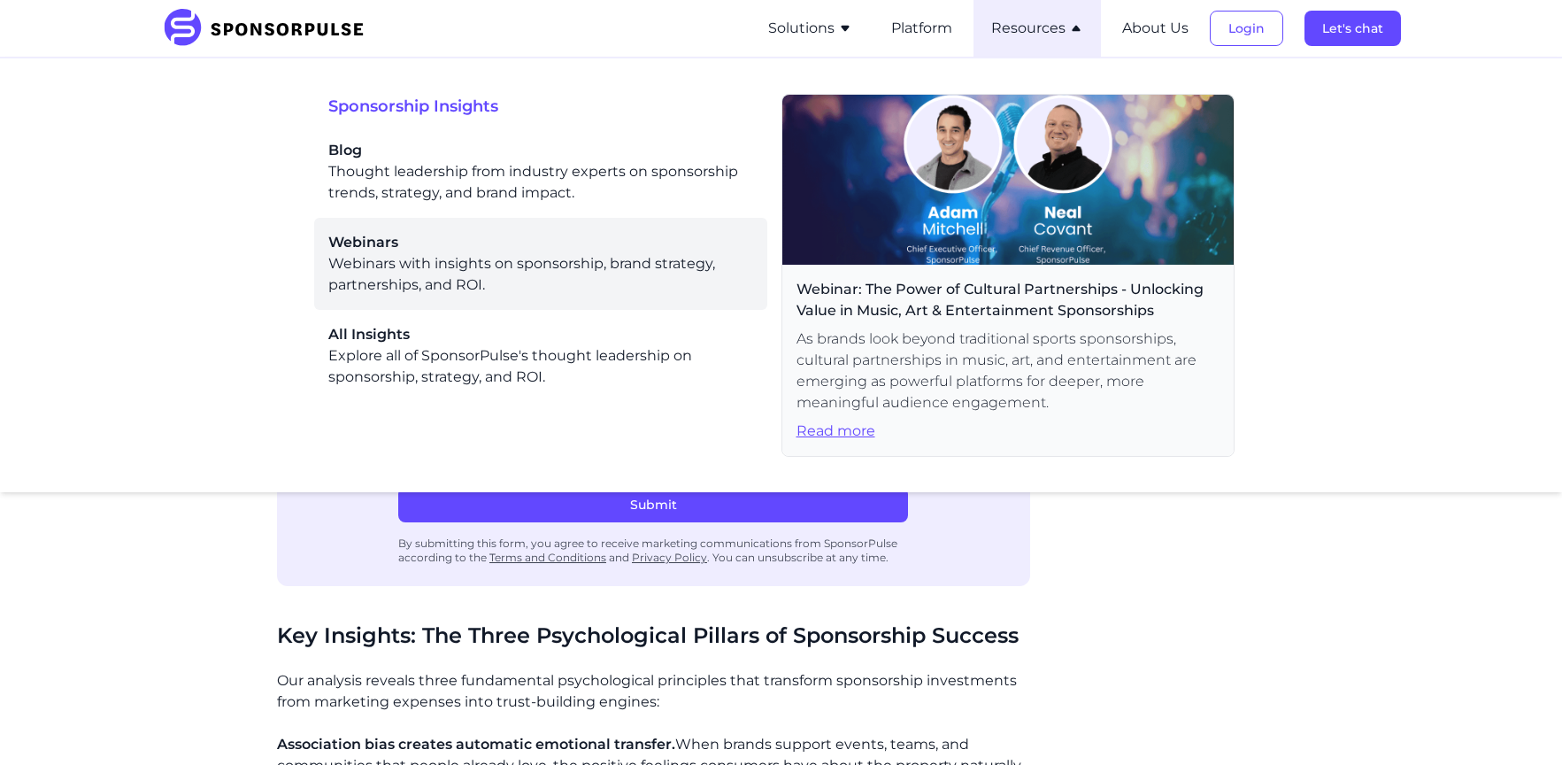
click at [411, 250] on span "Webinars" at bounding box center [540, 242] width 425 height 21
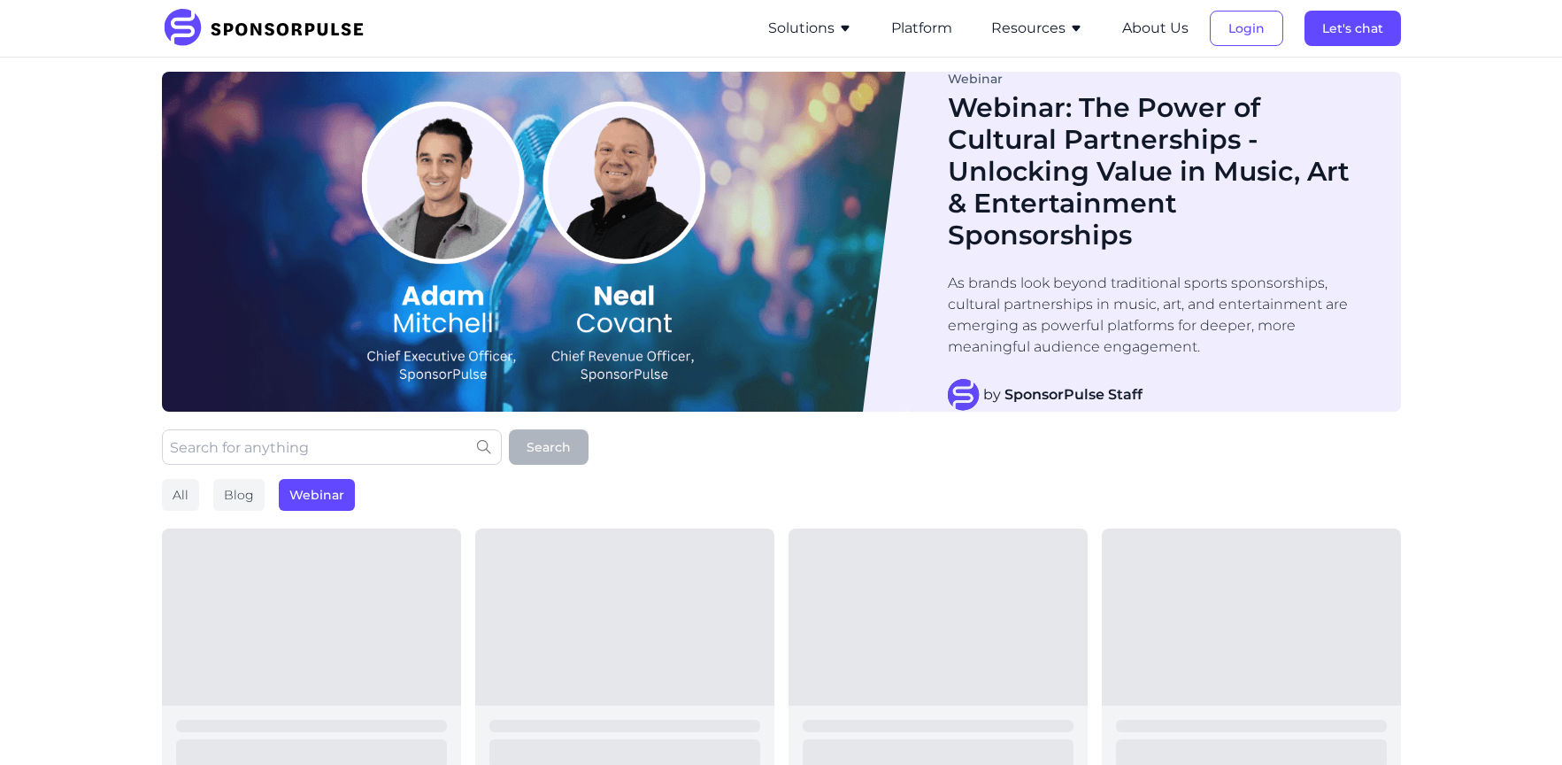
click at [1041, 44] on li "Resources Sponsorship Insights Blog Thought leadership from industry experts on…" at bounding box center [1036, 28] width 127 height 57
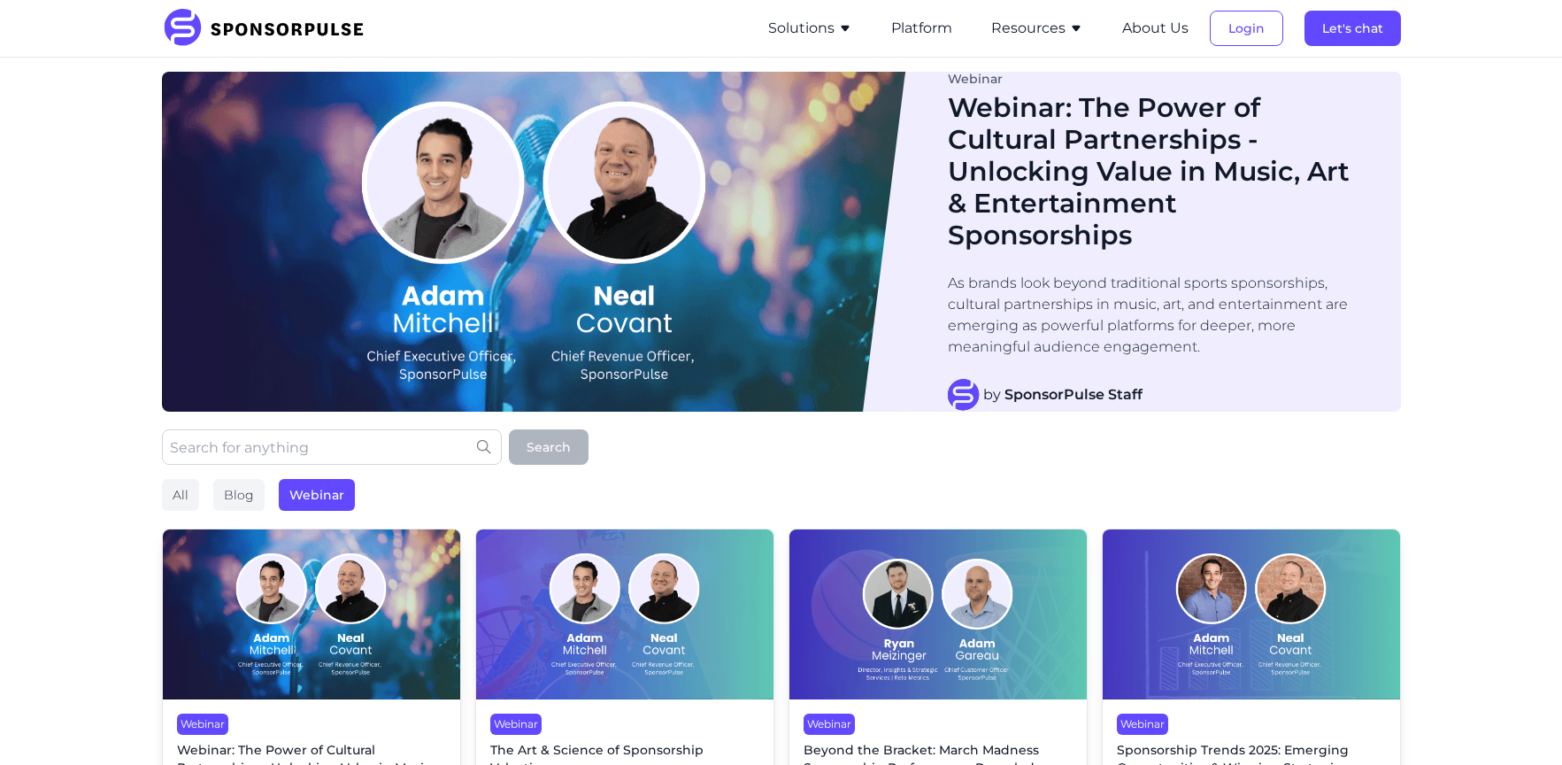
click at [1041, 31] on button "Resources" at bounding box center [1037, 28] width 92 height 21
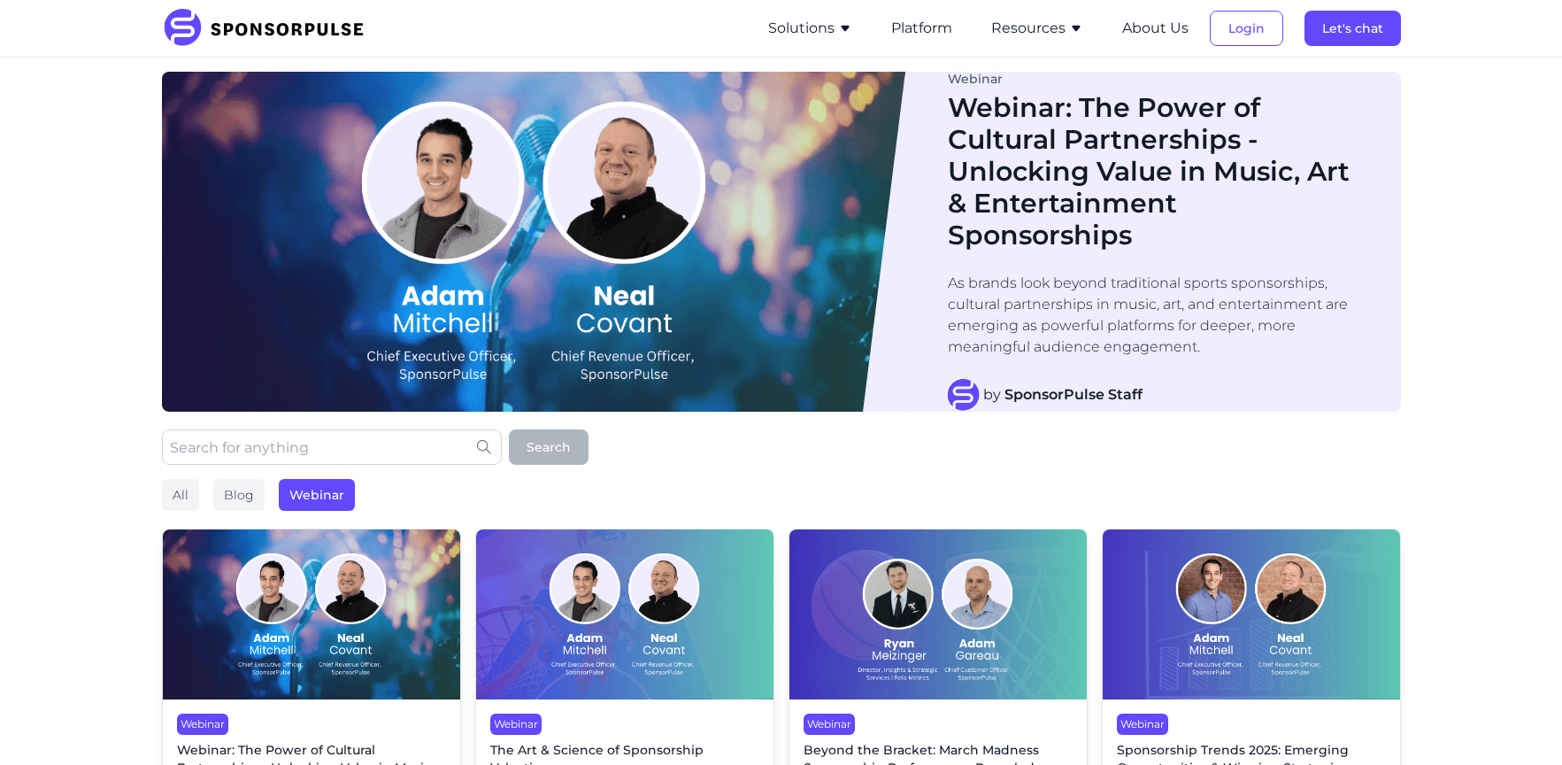
click at [1001, 22] on button "Resources" at bounding box center [1037, 28] width 92 height 21
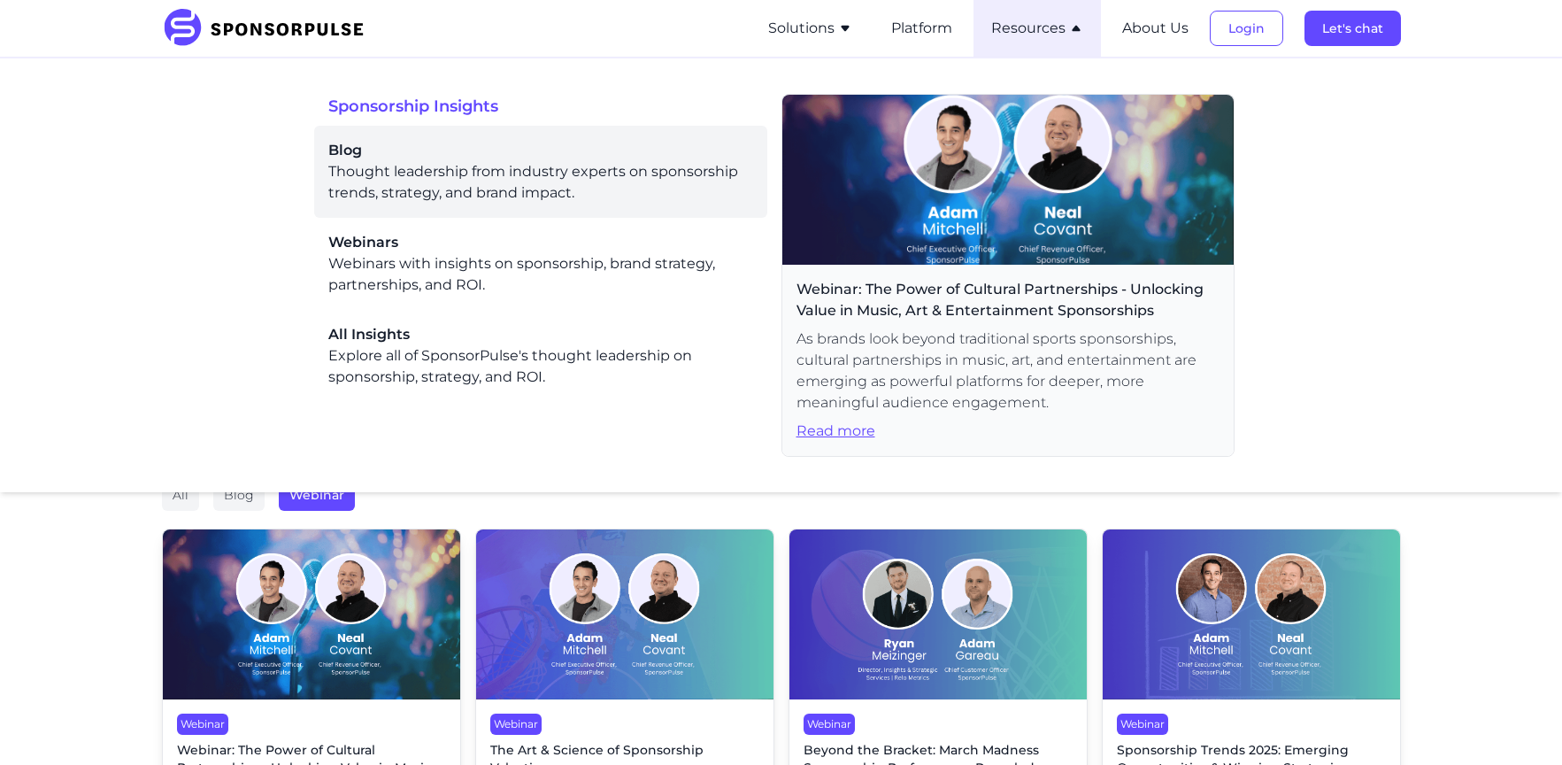
click at [382, 181] on div "Blog Thought leadership from industry experts on sponsorship trends, strategy, …" at bounding box center [540, 172] width 425 height 64
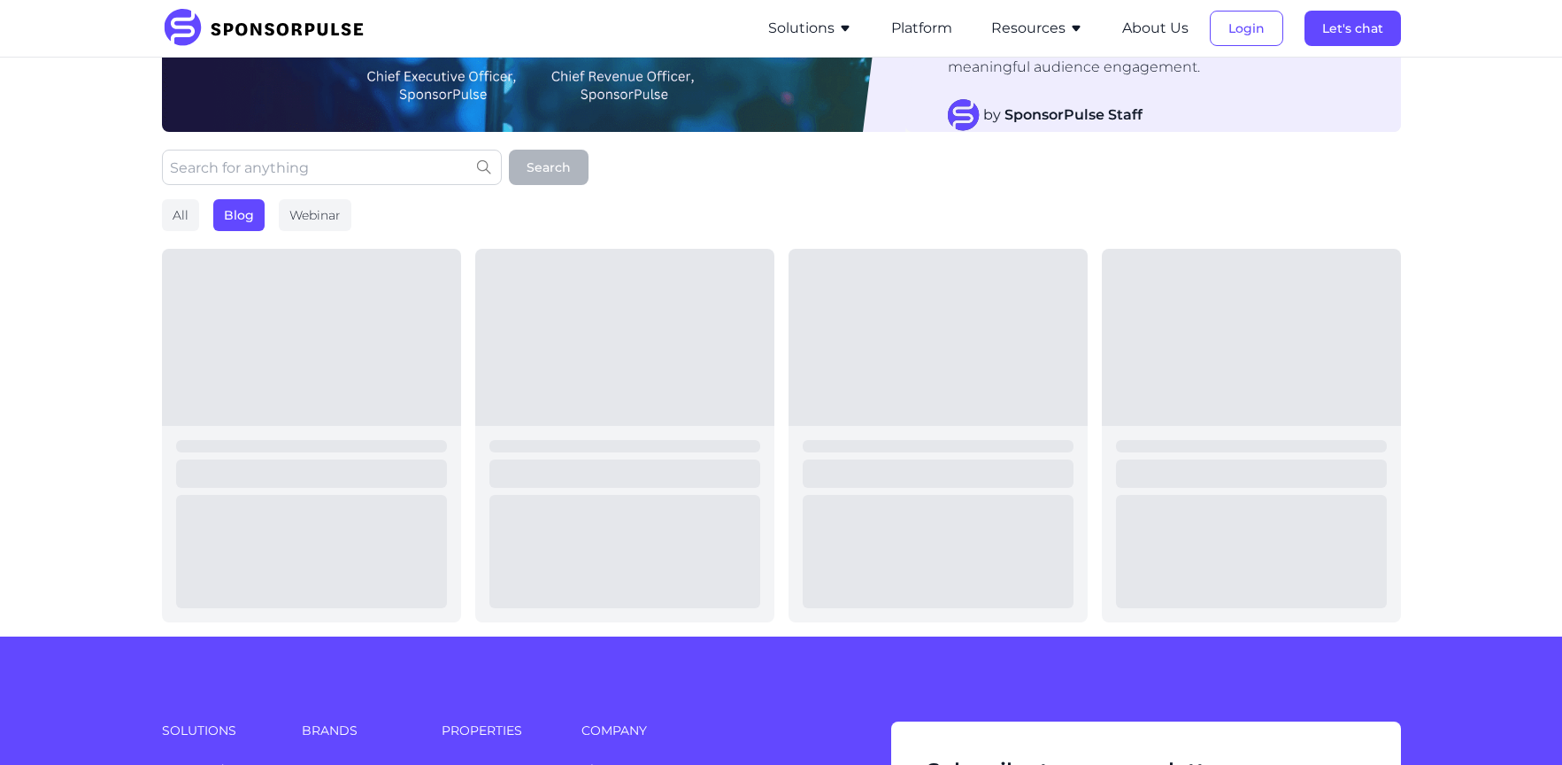
scroll to position [336, 0]
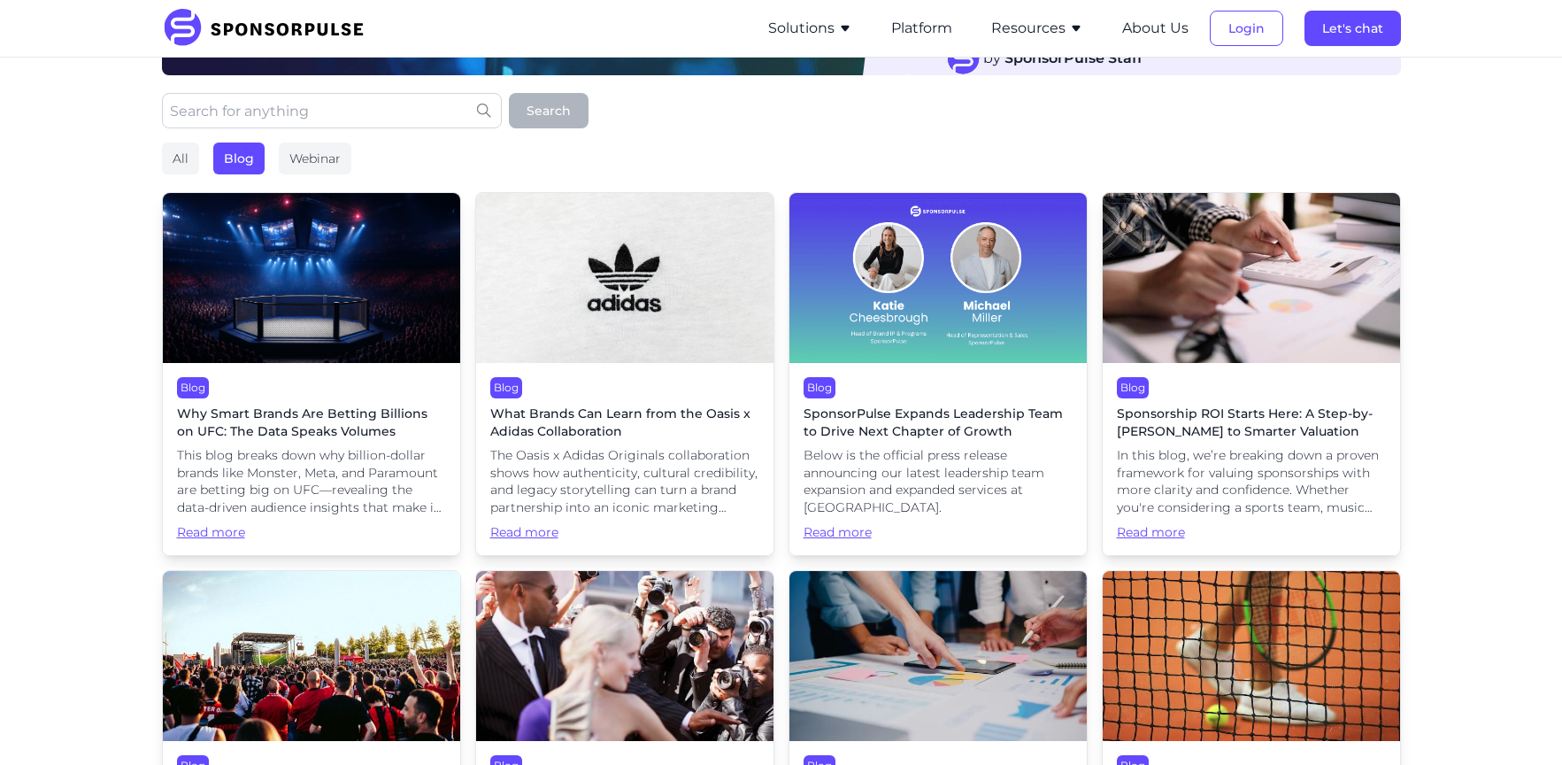
click at [327, 301] on img at bounding box center [311, 278] width 297 height 170
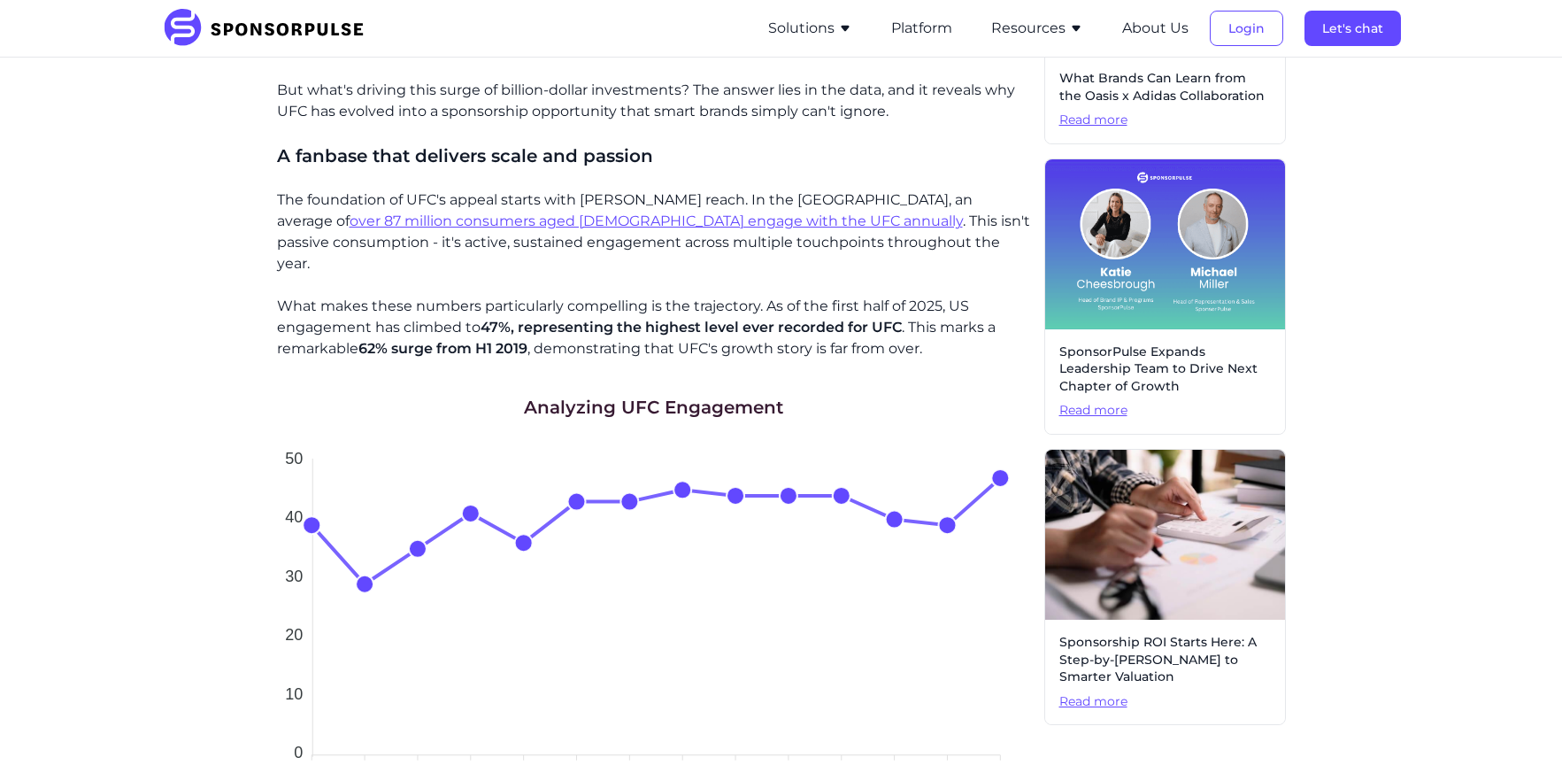
scroll to position [635, 0]
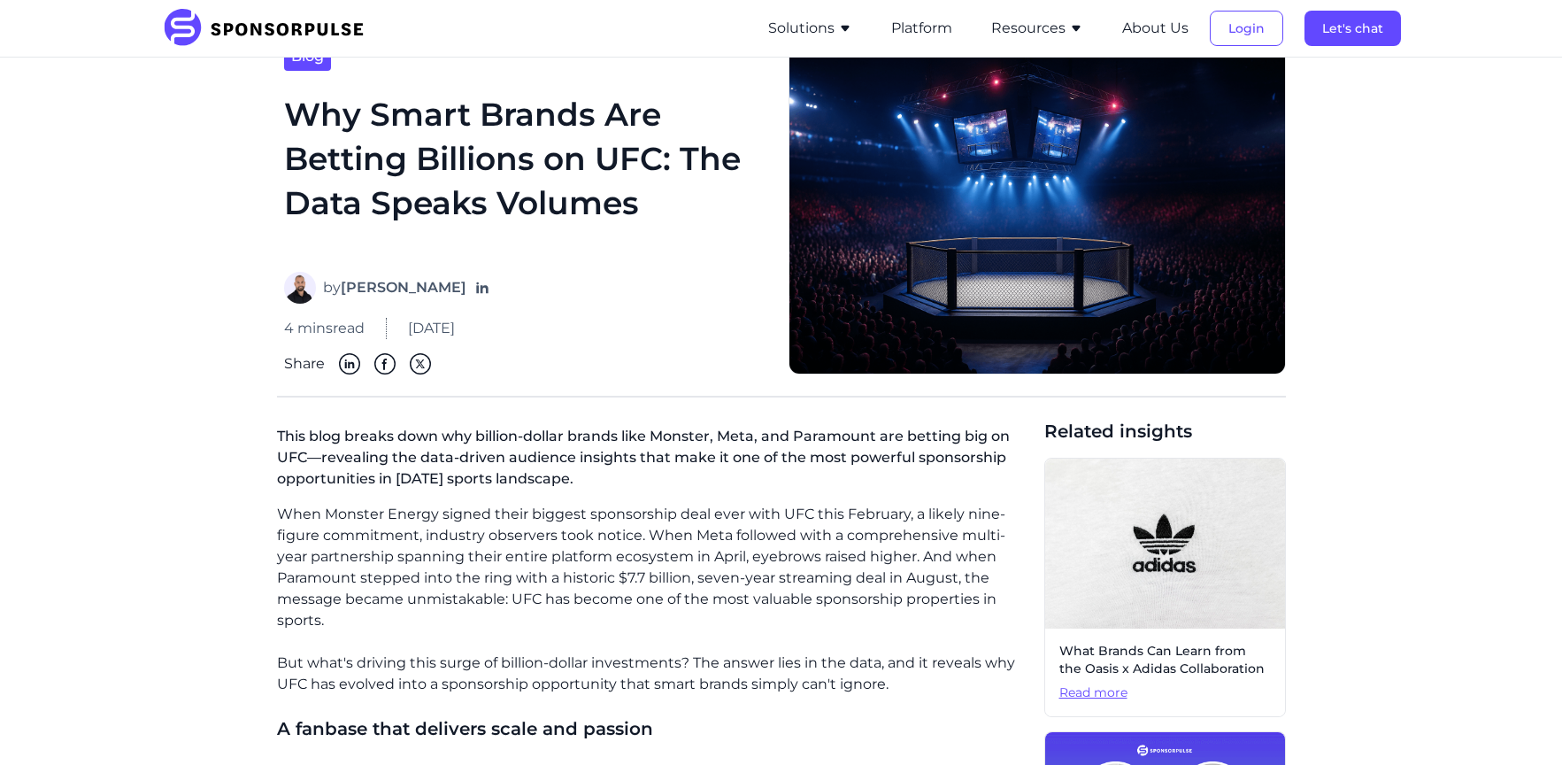
scroll to position [75, 0]
